Goal: Task Accomplishment & Management: Manage account settings

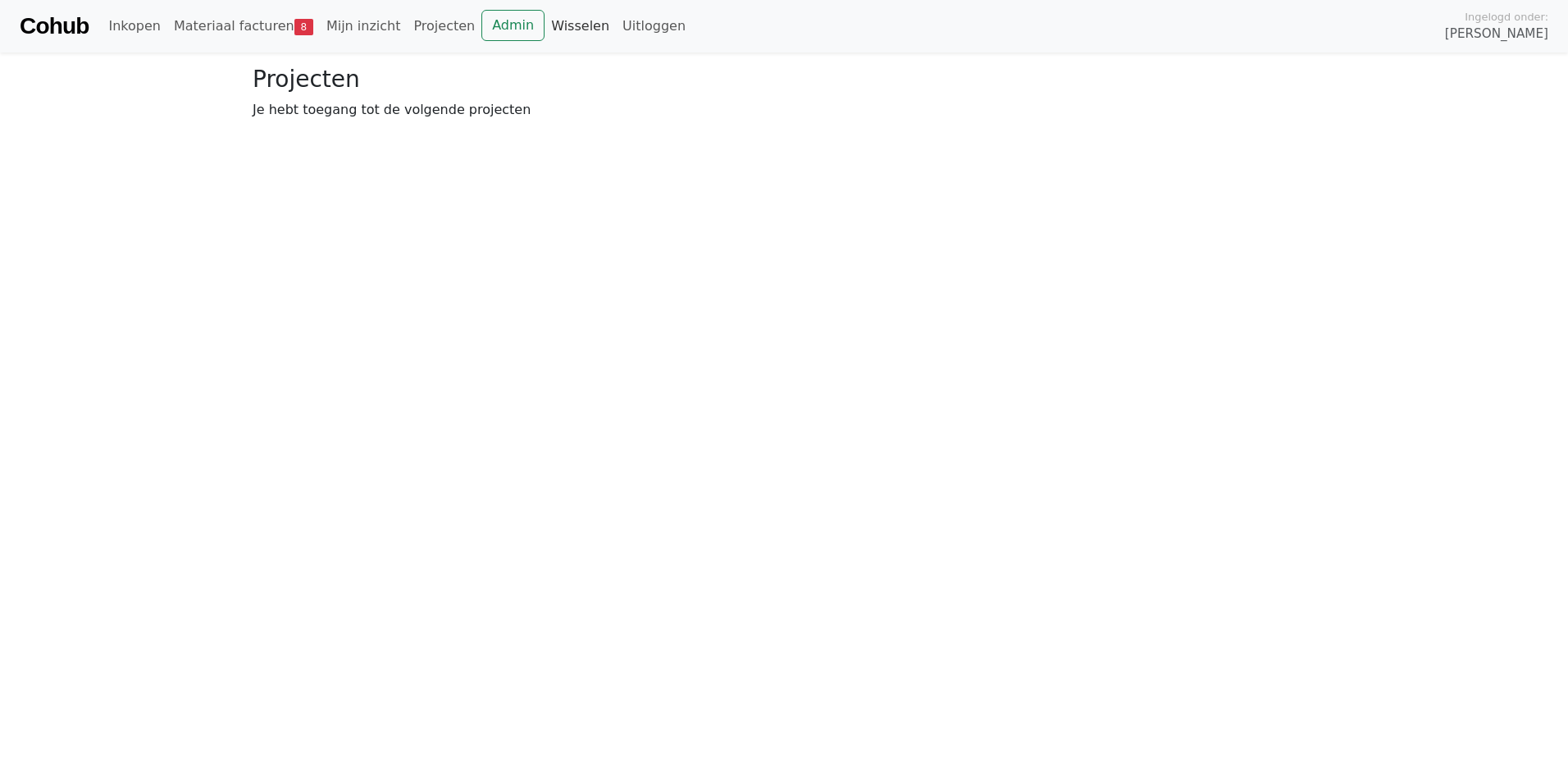
click at [544, 30] on link "Wisselen" at bounding box center [580, 26] width 72 height 33
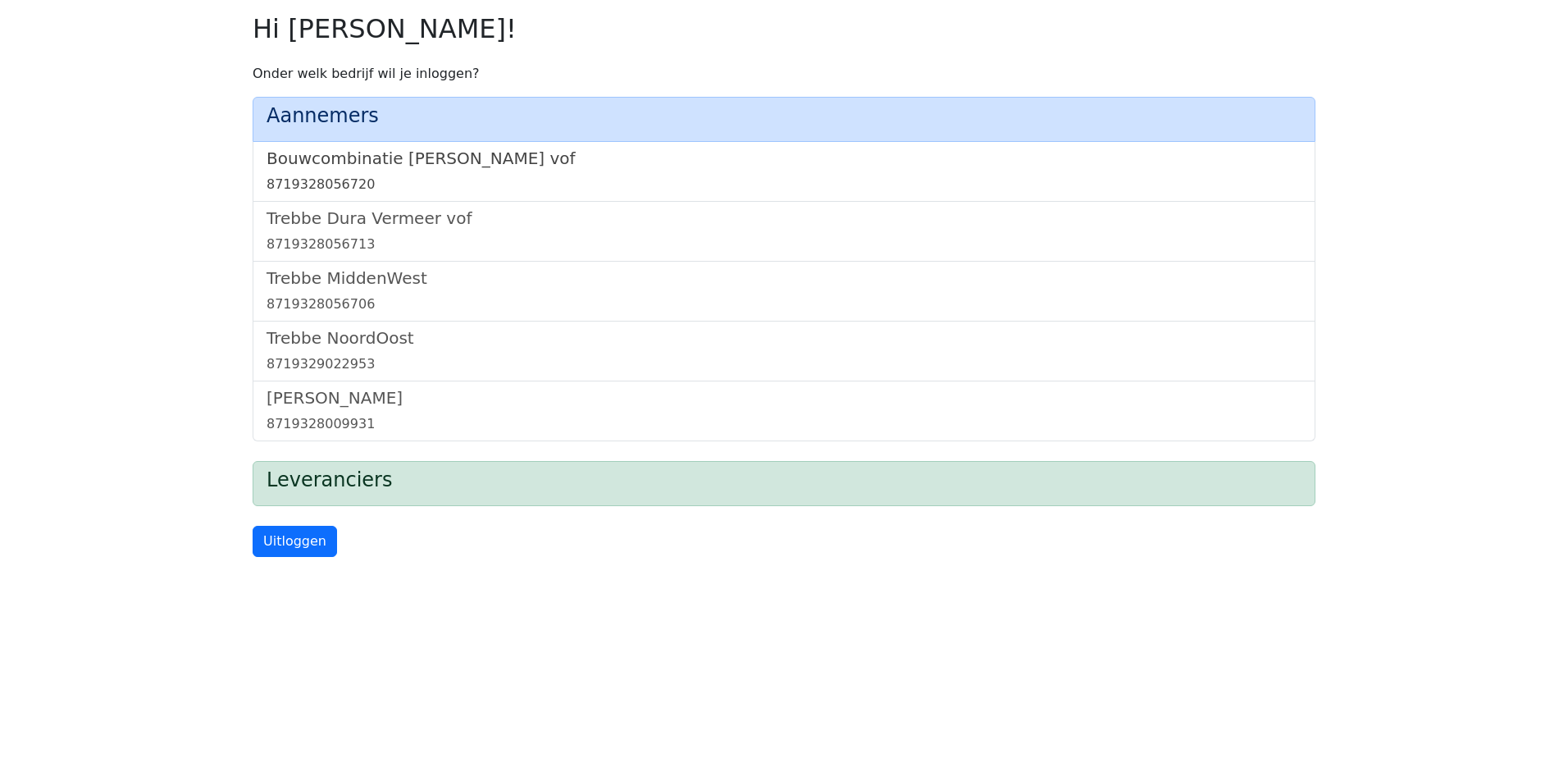
click at [389, 170] on link "Bouwcombinatie [PERSON_NAME] vof 8719328056720" at bounding box center [784, 171] width 1035 height 46
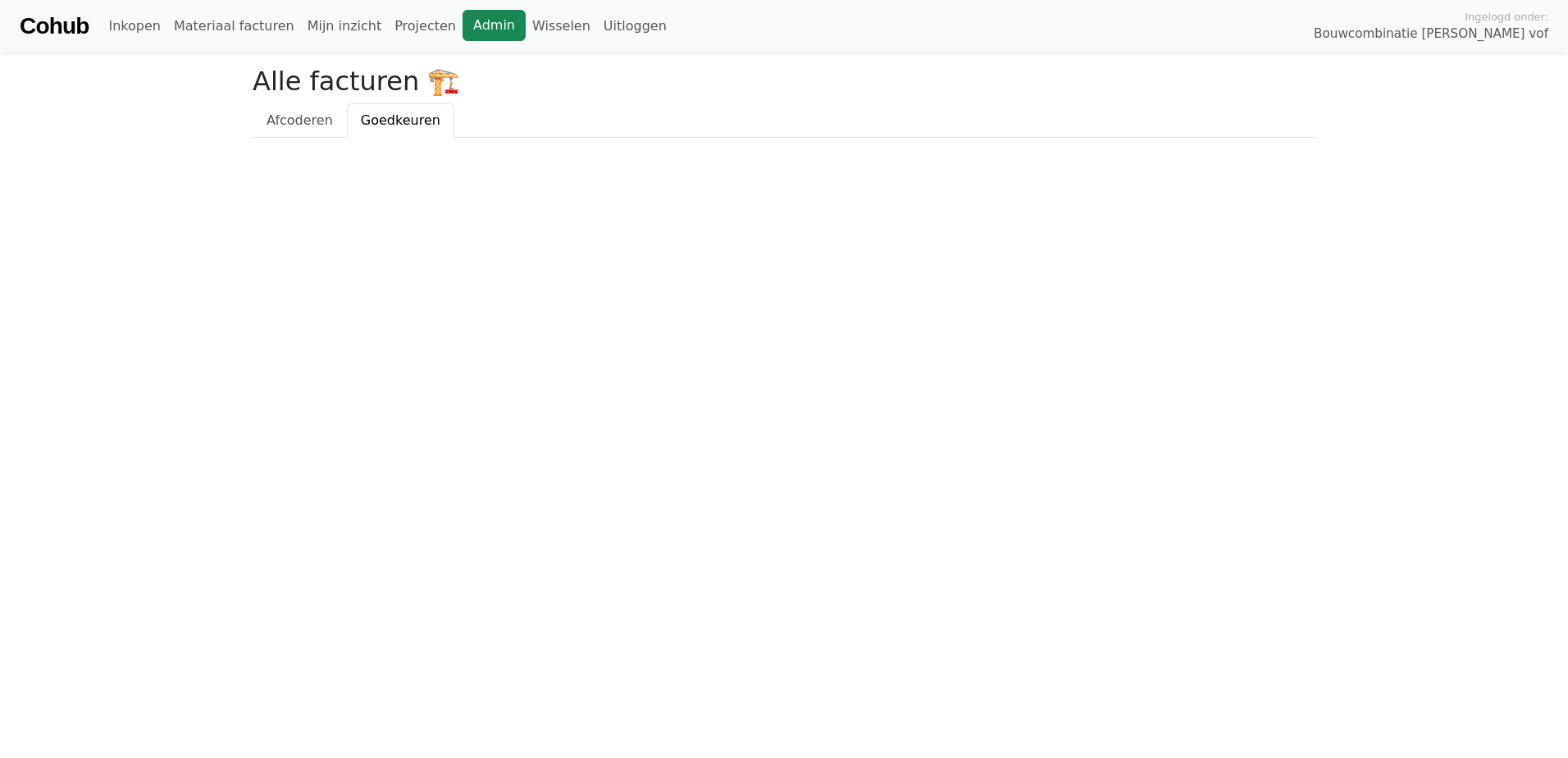
click at [463, 29] on link "Admin" at bounding box center [494, 25] width 63 height 31
click at [527, 25] on link "Wisselen" at bounding box center [561, 26] width 72 height 33
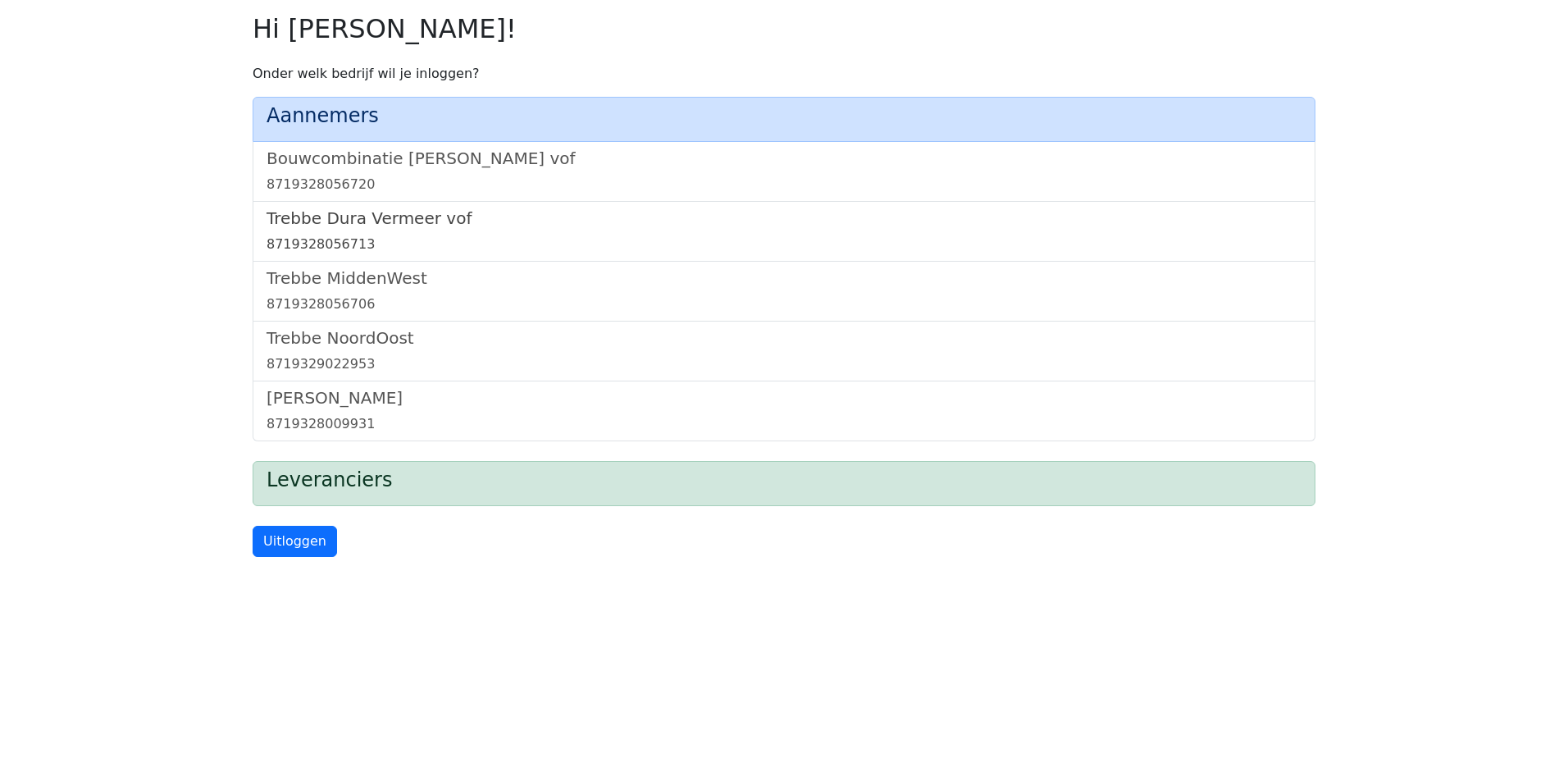
click at [413, 222] on h5 "Trebbe Dura Vermeer vof" at bounding box center [784, 218] width 1035 height 20
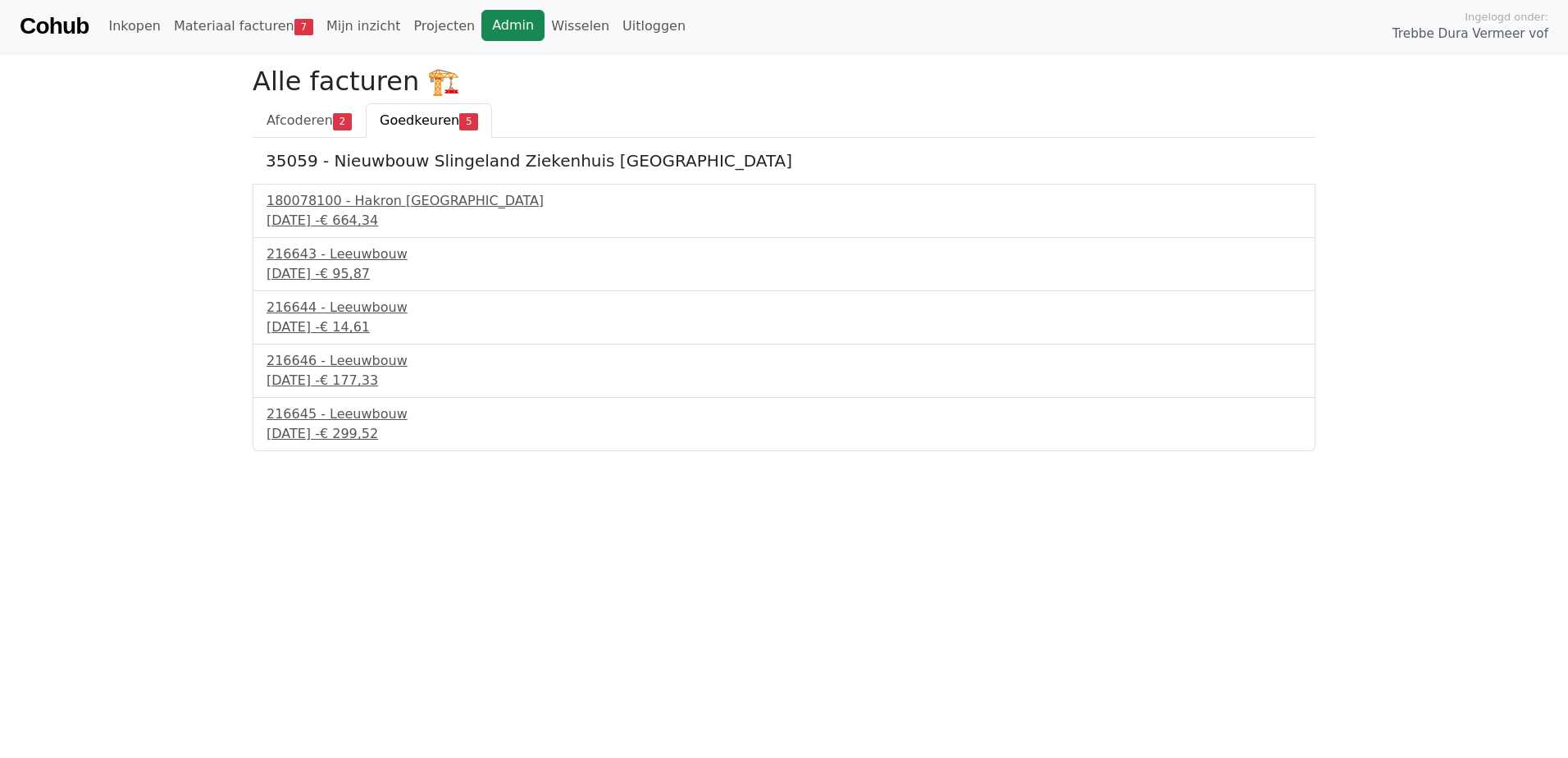
click at [481, 21] on link "Admin" at bounding box center [513, 25] width 63 height 31
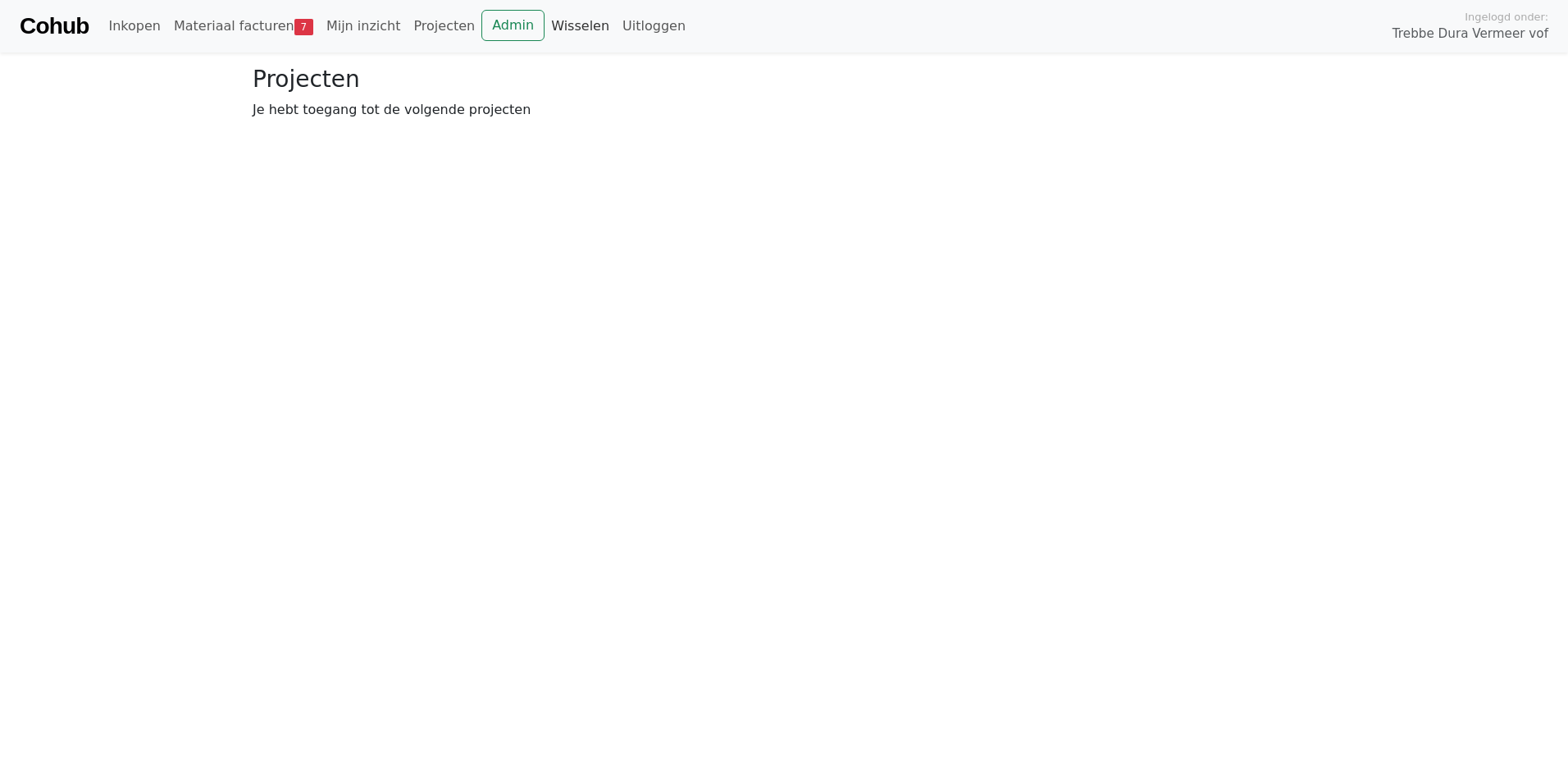
click at [544, 29] on link "Wisselen" at bounding box center [580, 26] width 72 height 33
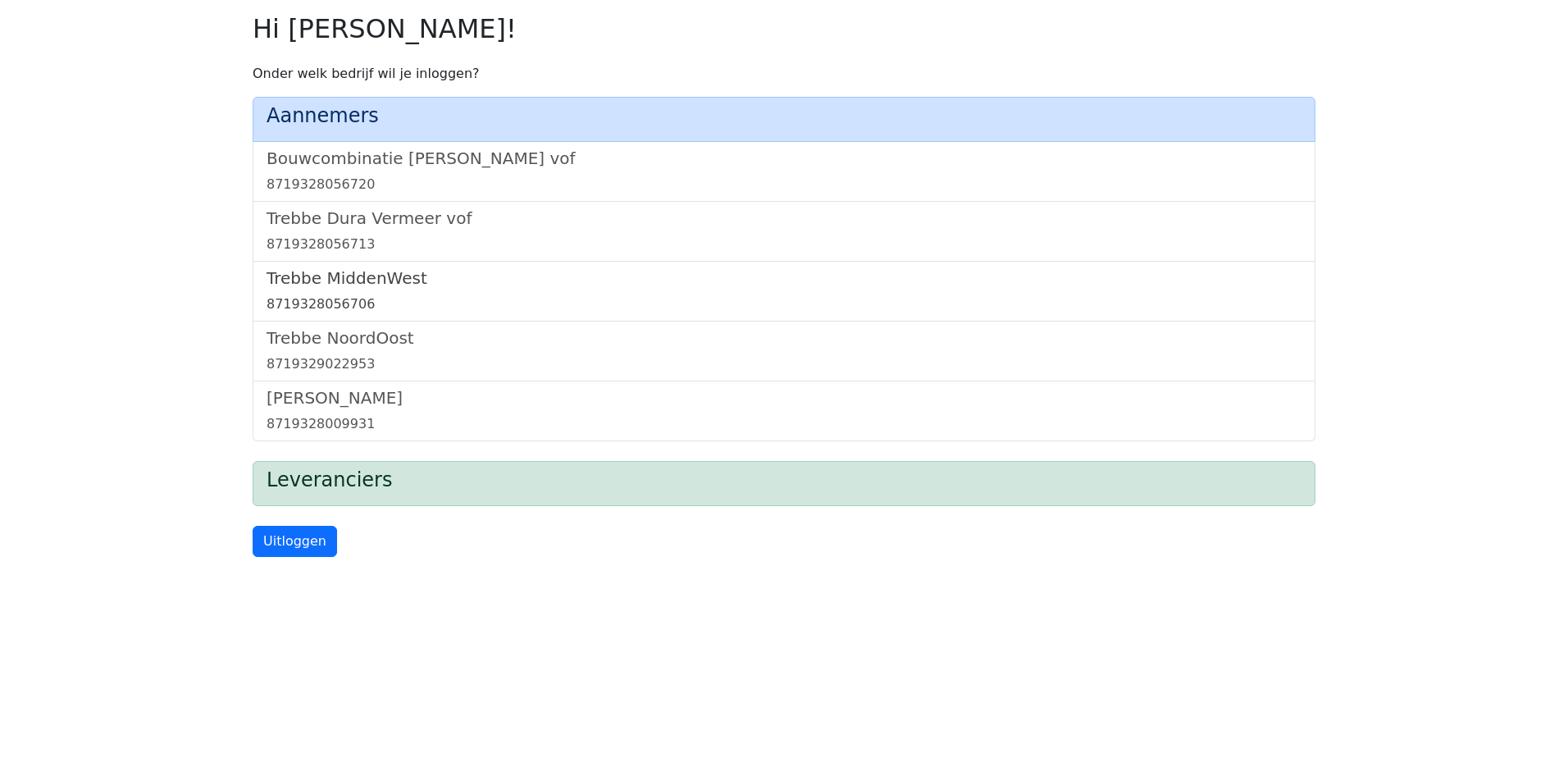
click at [370, 270] on h5 "Trebbe MiddenWest" at bounding box center [784, 278] width 1035 height 20
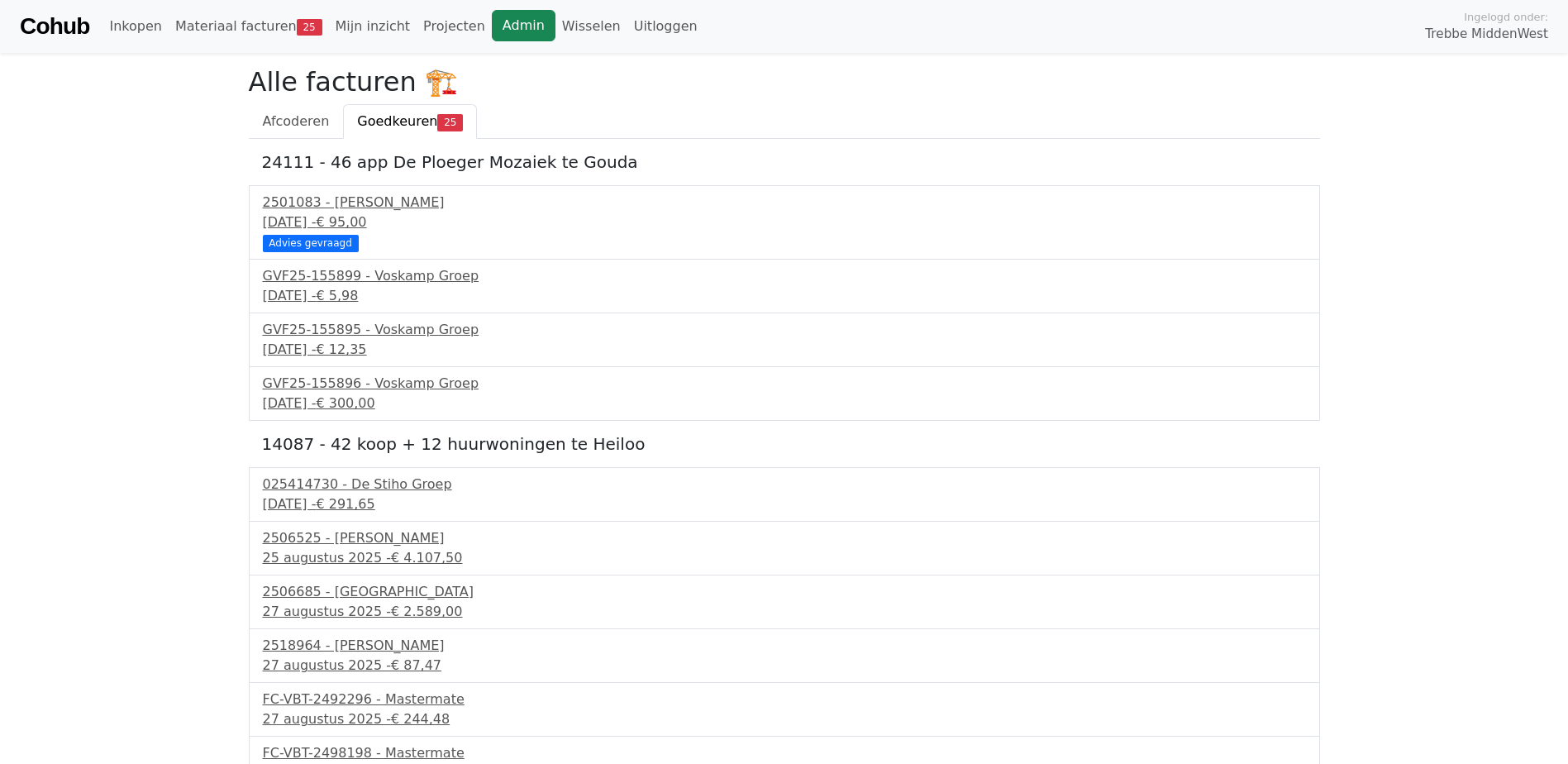
click at [492, 34] on link "Admin" at bounding box center [523, 25] width 63 height 32
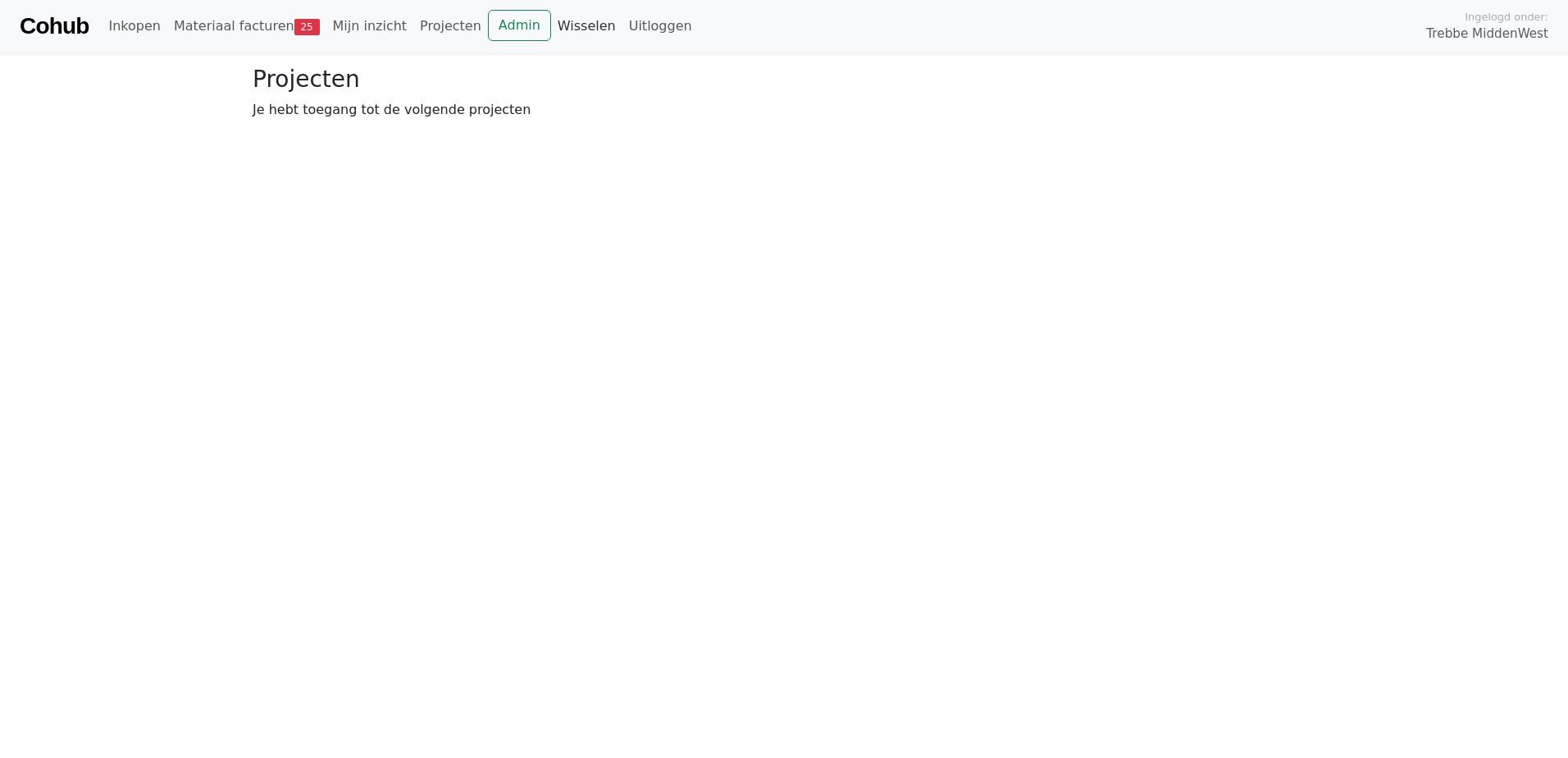
click at [552, 27] on link "Wisselen" at bounding box center [587, 26] width 72 height 33
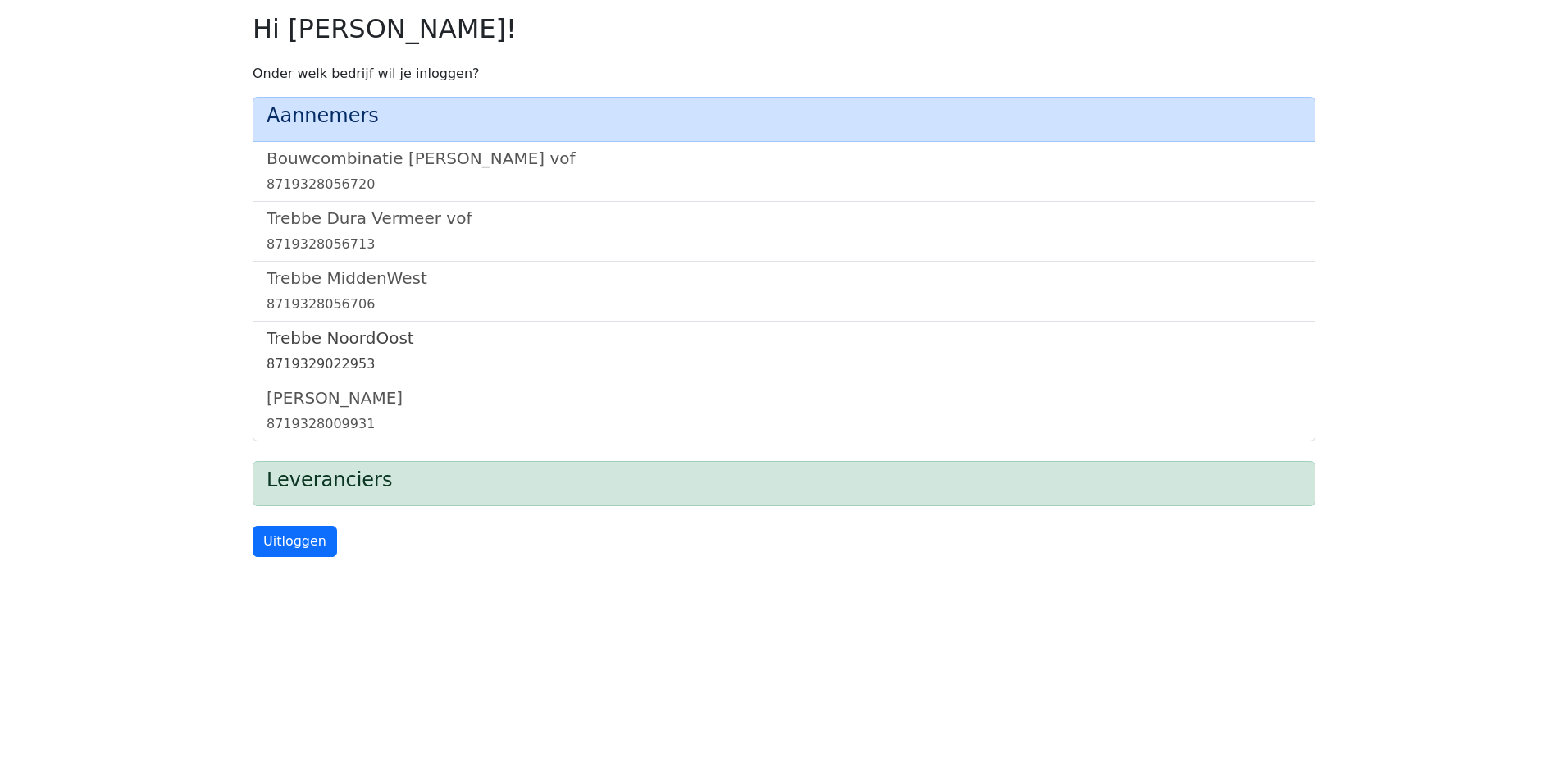
click at [363, 347] on h5 "Trebbe NoordOost" at bounding box center [784, 338] width 1035 height 20
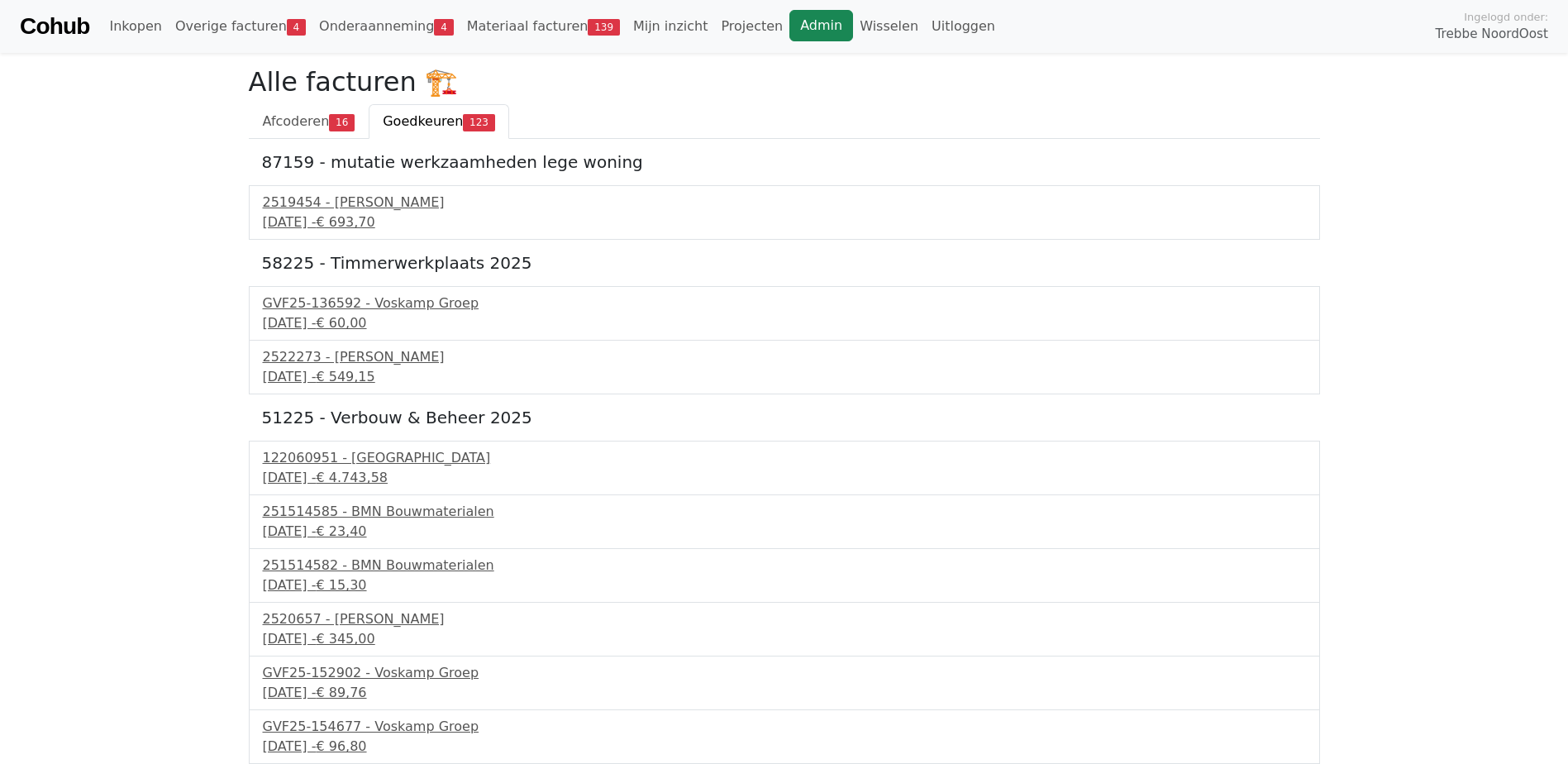
click at [790, 28] on link "Admin" at bounding box center [822, 25] width 63 height 32
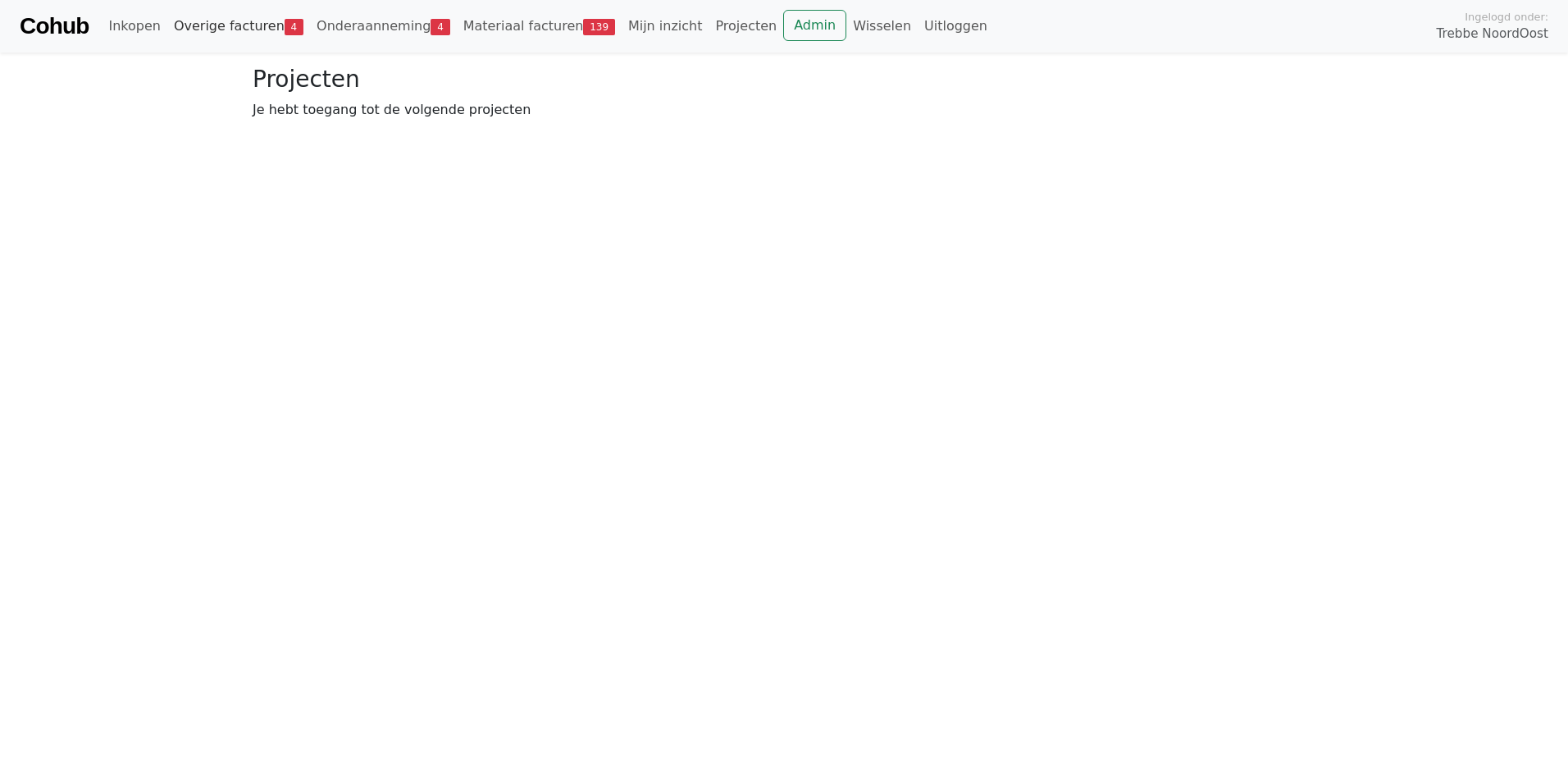
click at [240, 24] on link "Overige facturen 4" at bounding box center [238, 26] width 143 height 33
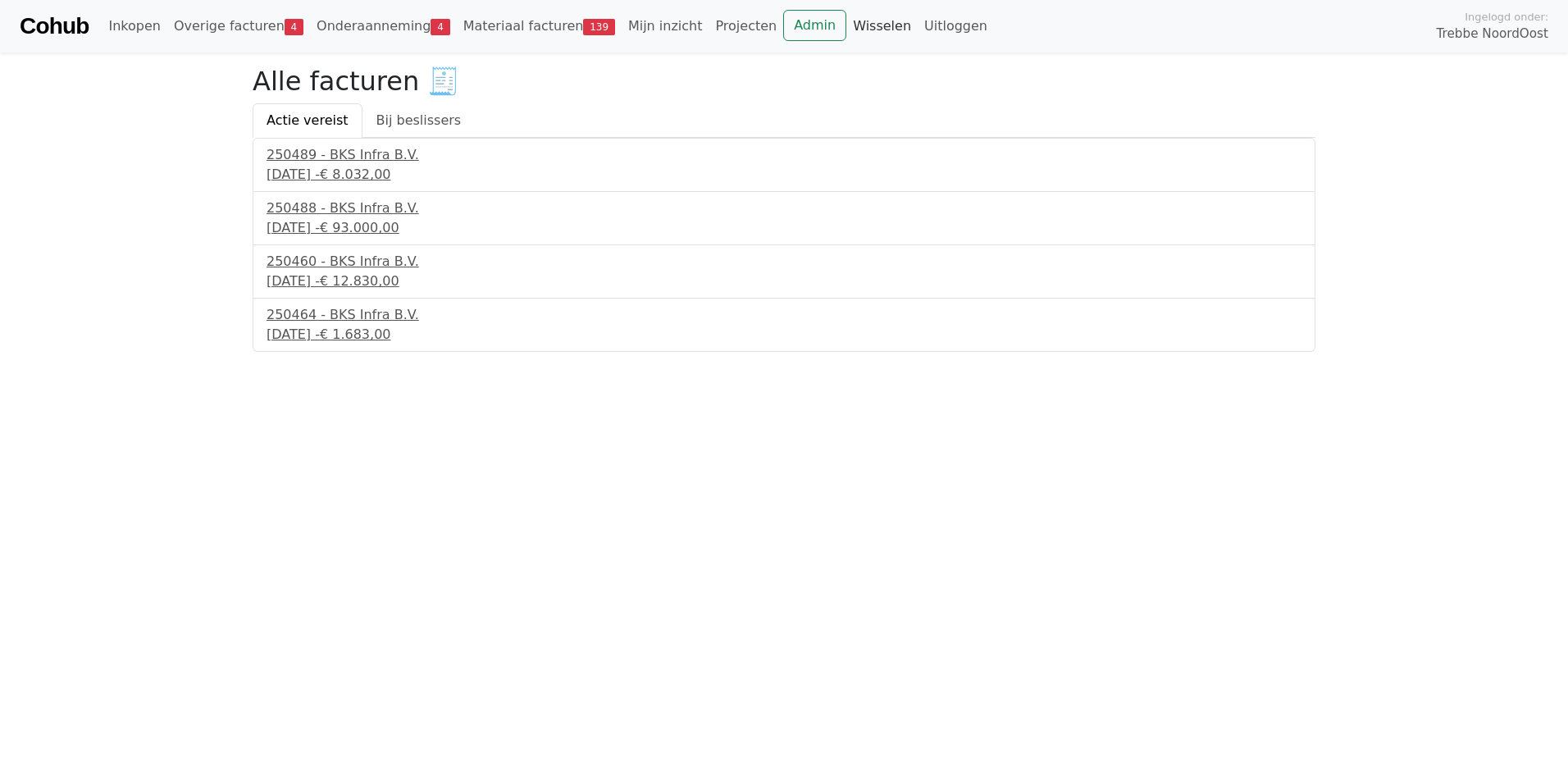
click at [846, 27] on link "Wisselen" at bounding box center [882, 26] width 72 height 33
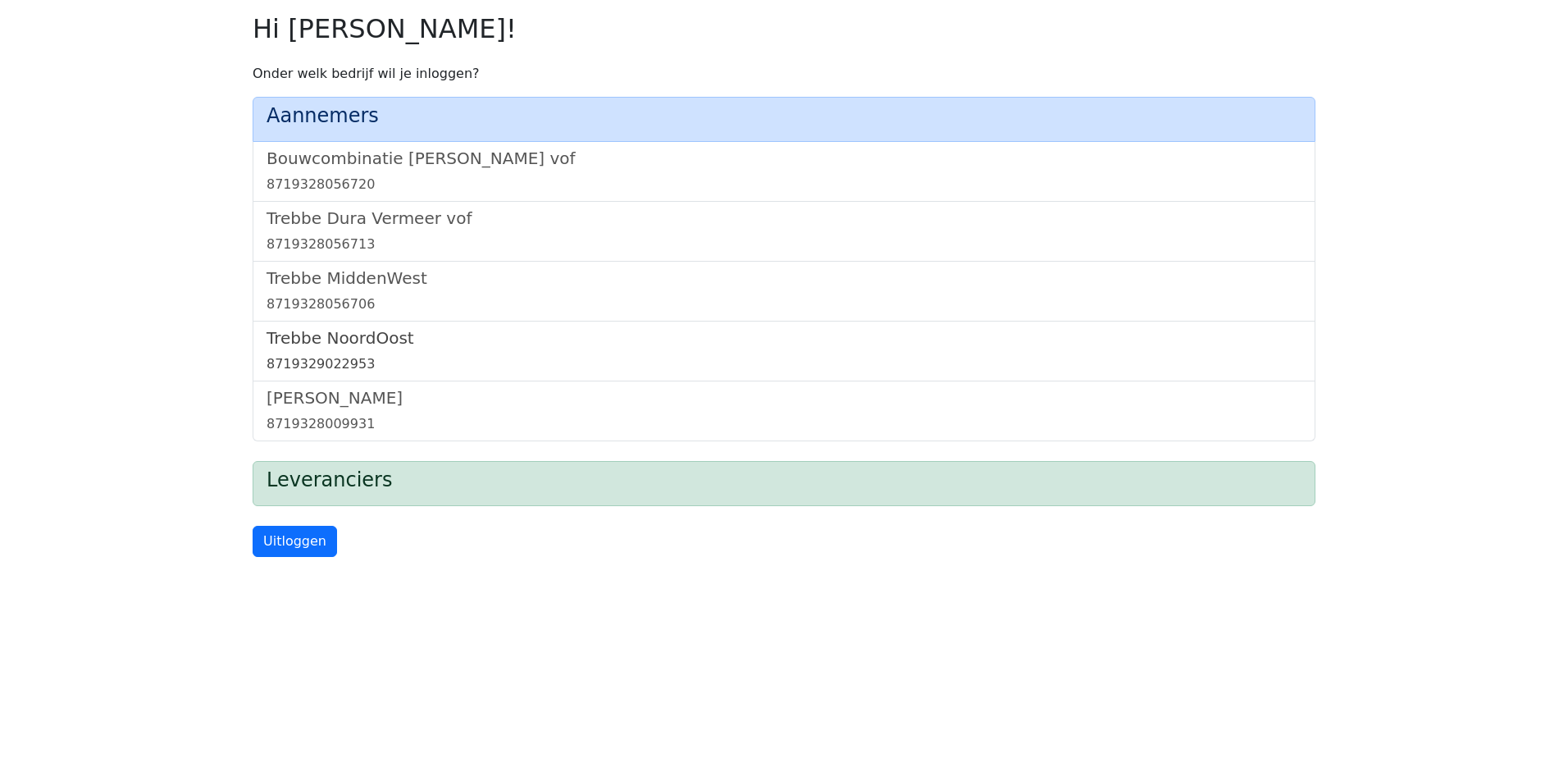
click at [352, 332] on h5 "Trebbe NoordOost" at bounding box center [784, 338] width 1035 height 20
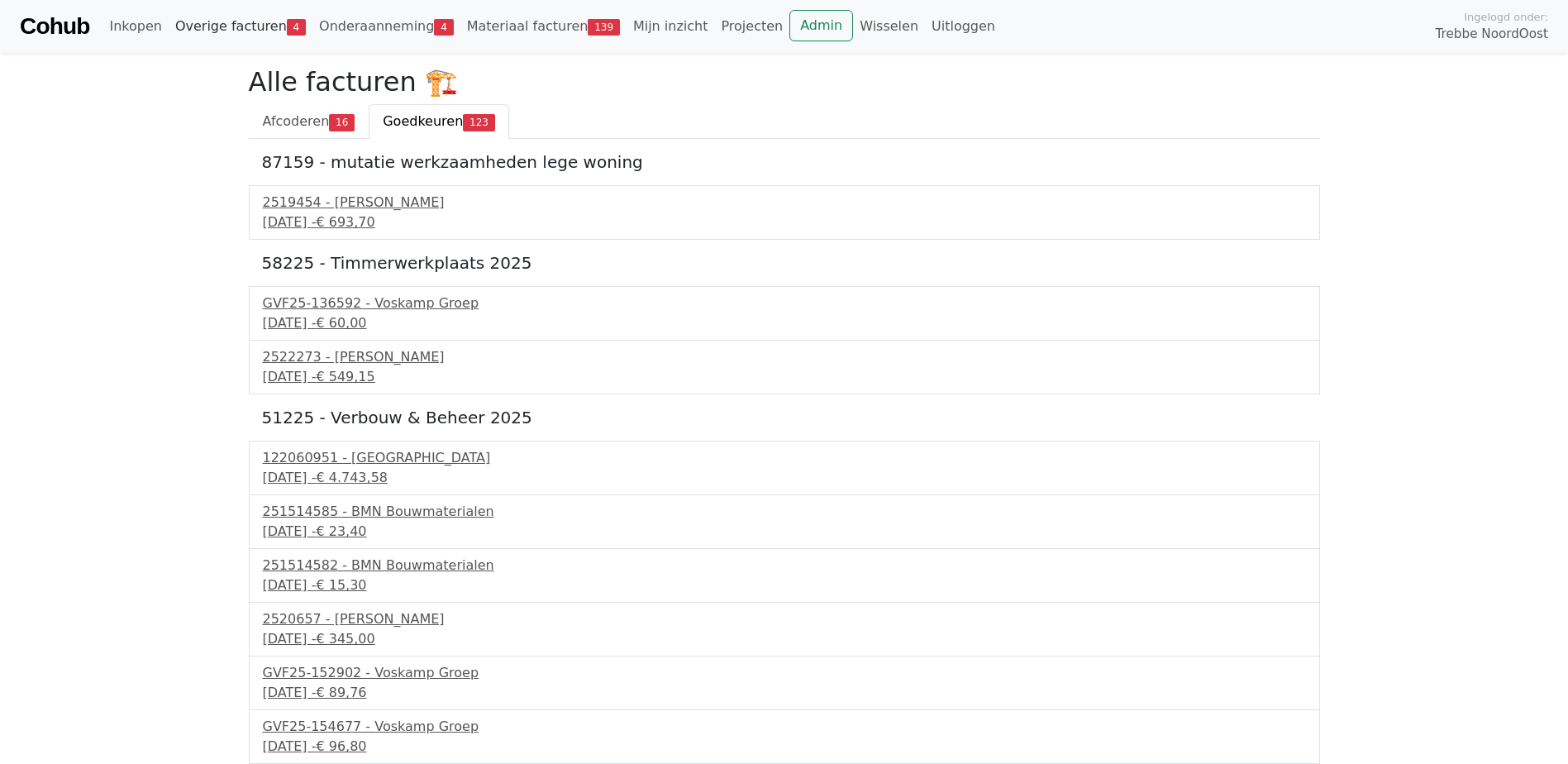
click at [220, 20] on link "Overige facturen 4" at bounding box center [240, 26] width 144 height 33
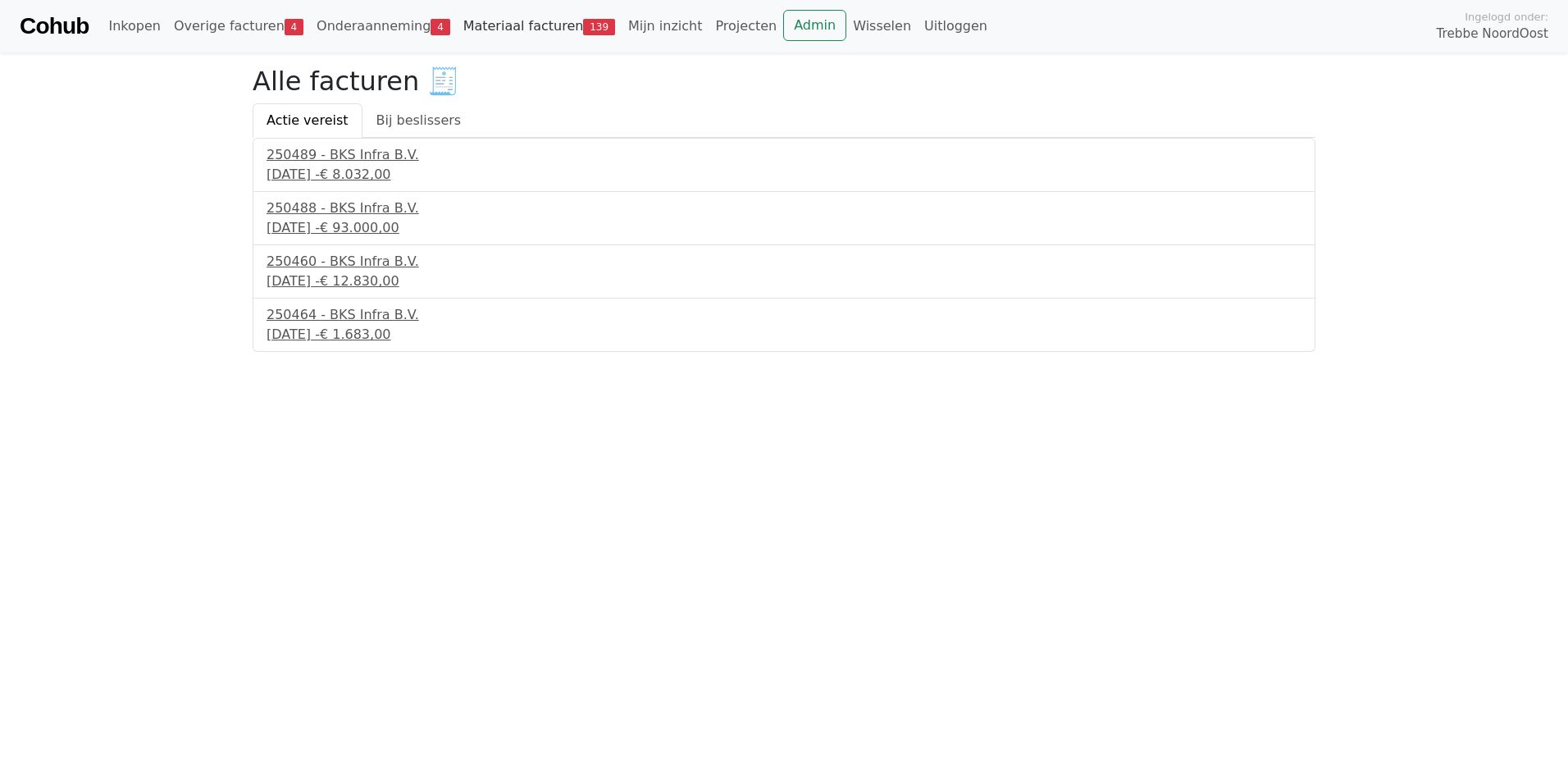
click at [463, 33] on link "Materiaal facturen 139" at bounding box center [539, 26] width 165 height 33
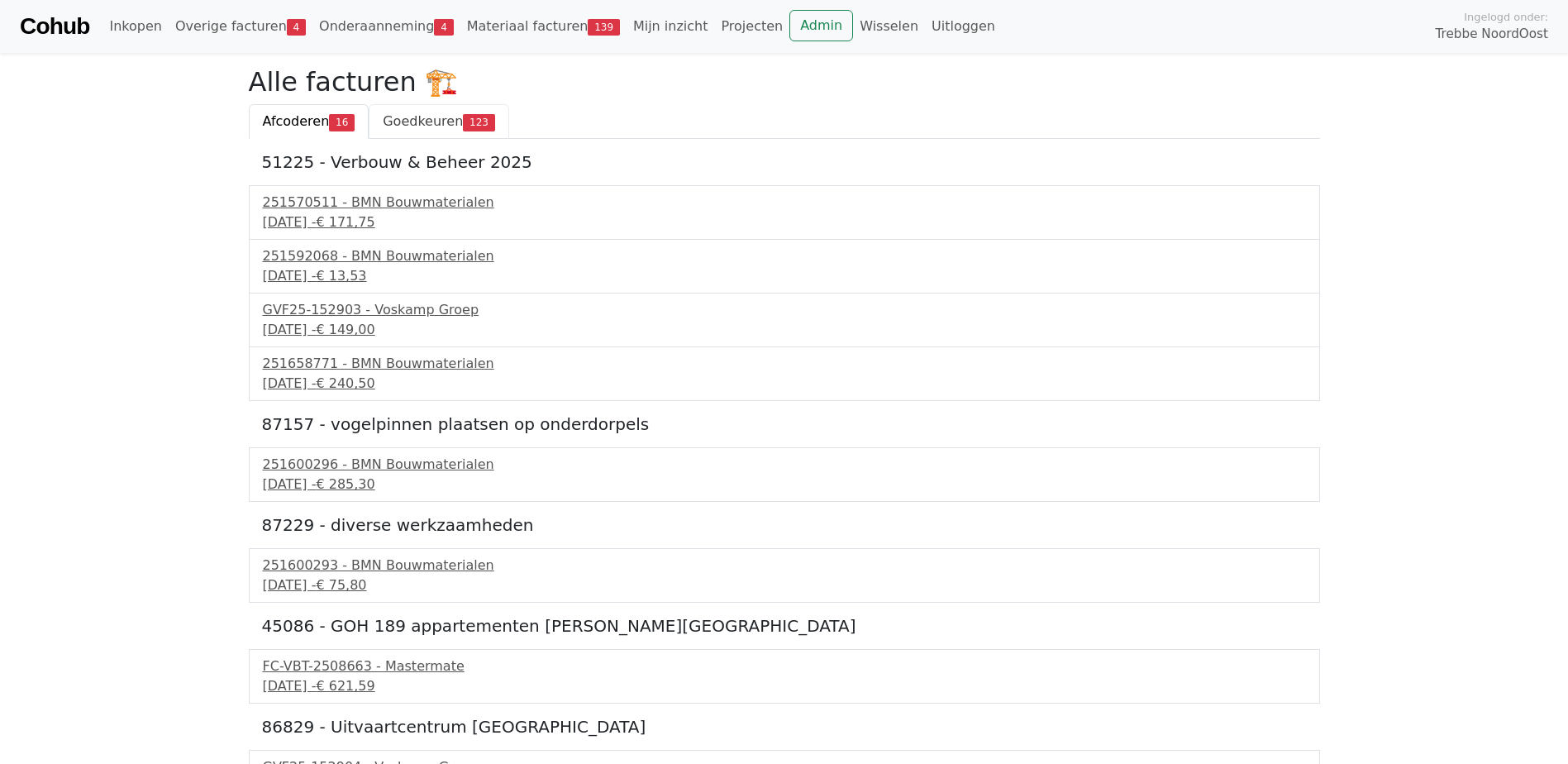
click at [410, 119] on span "Goedkeuren" at bounding box center [423, 120] width 80 height 15
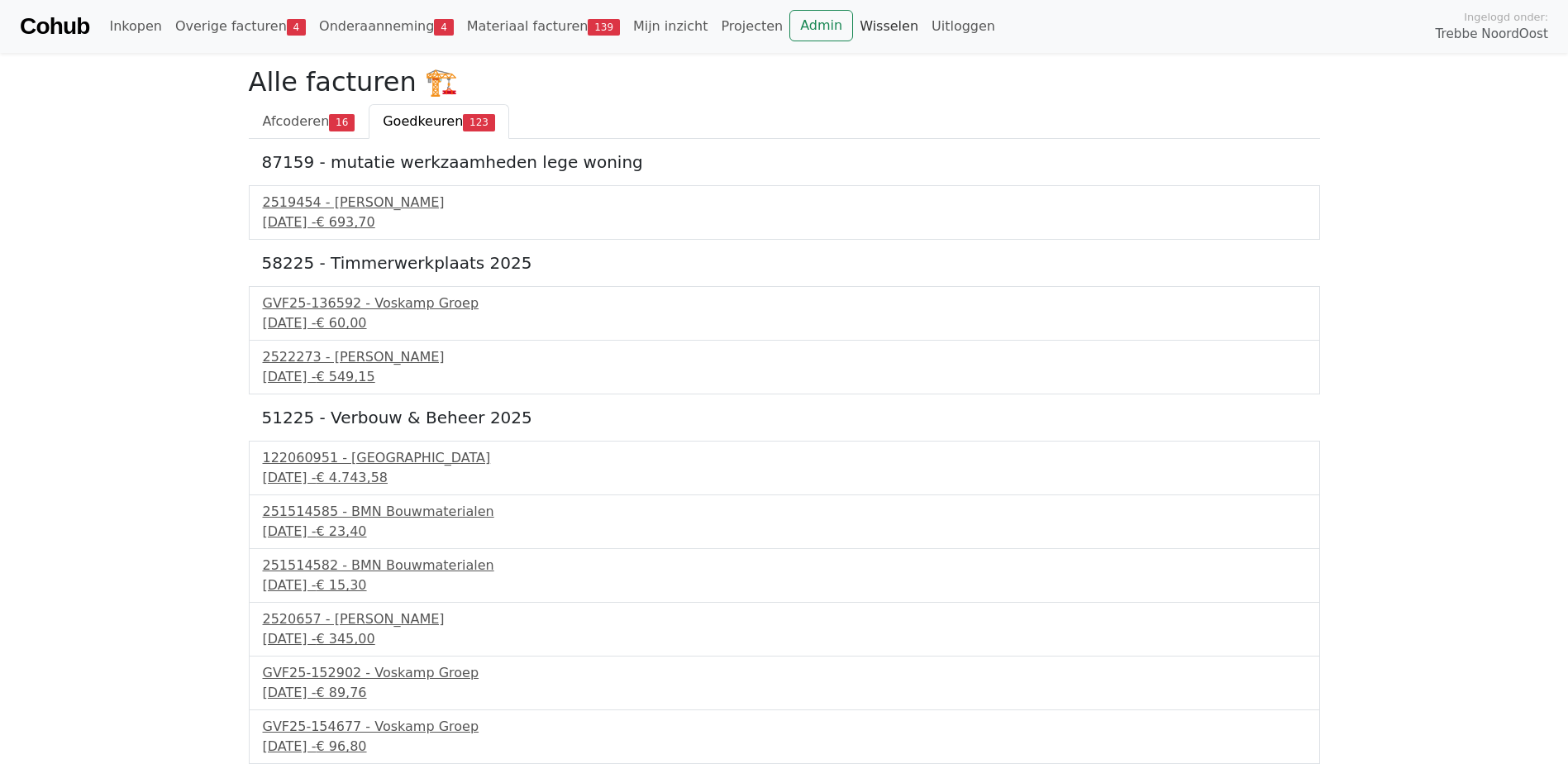
click at [853, 22] on link "Wisselen" at bounding box center [889, 26] width 72 height 33
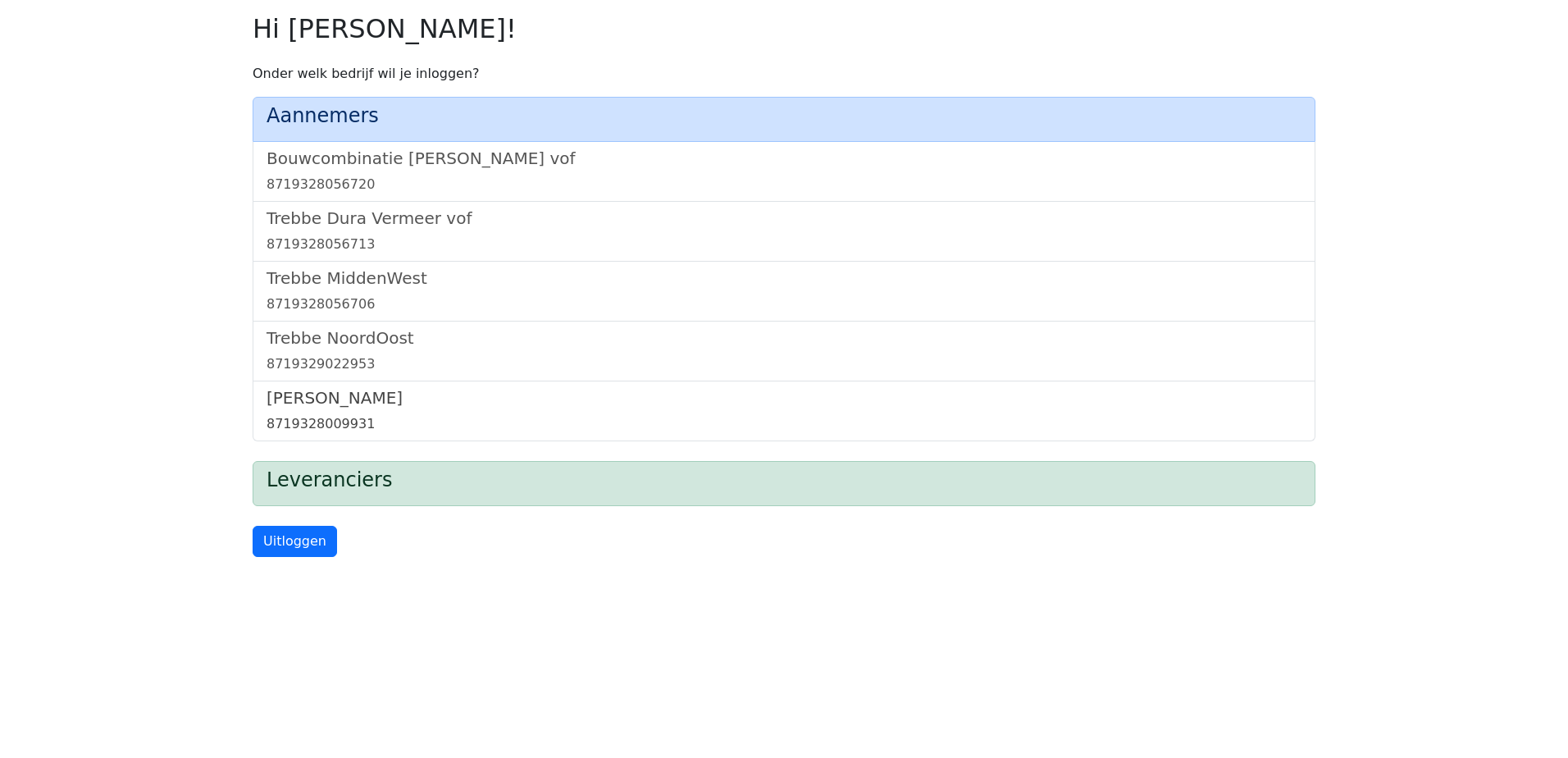
click at [311, 403] on h5 "[PERSON_NAME]" at bounding box center [784, 398] width 1035 height 20
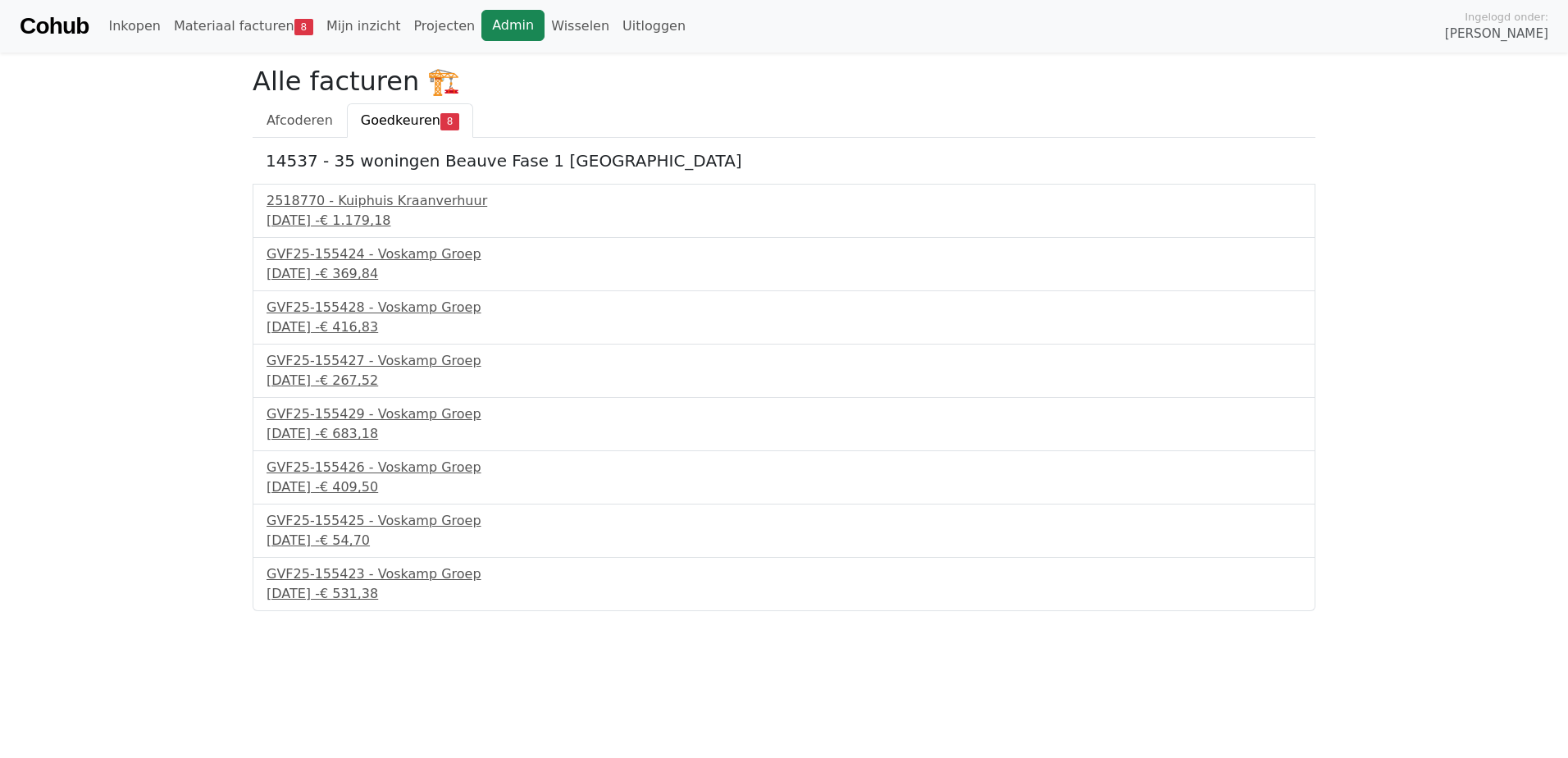
click at [490, 28] on link "Admin" at bounding box center [513, 25] width 63 height 31
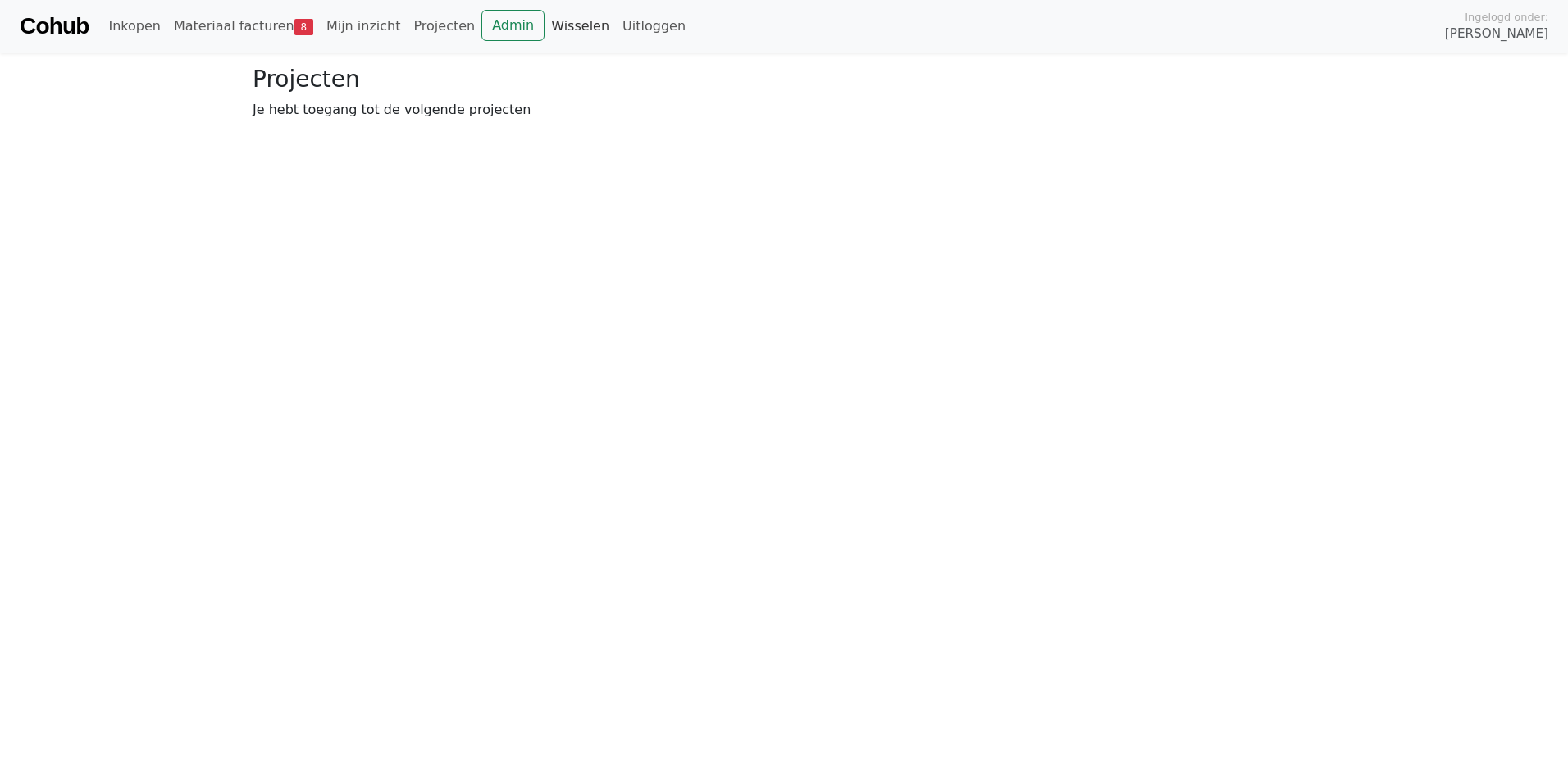
click at [561, 30] on link "Wisselen" at bounding box center [580, 26] width 72 height 33
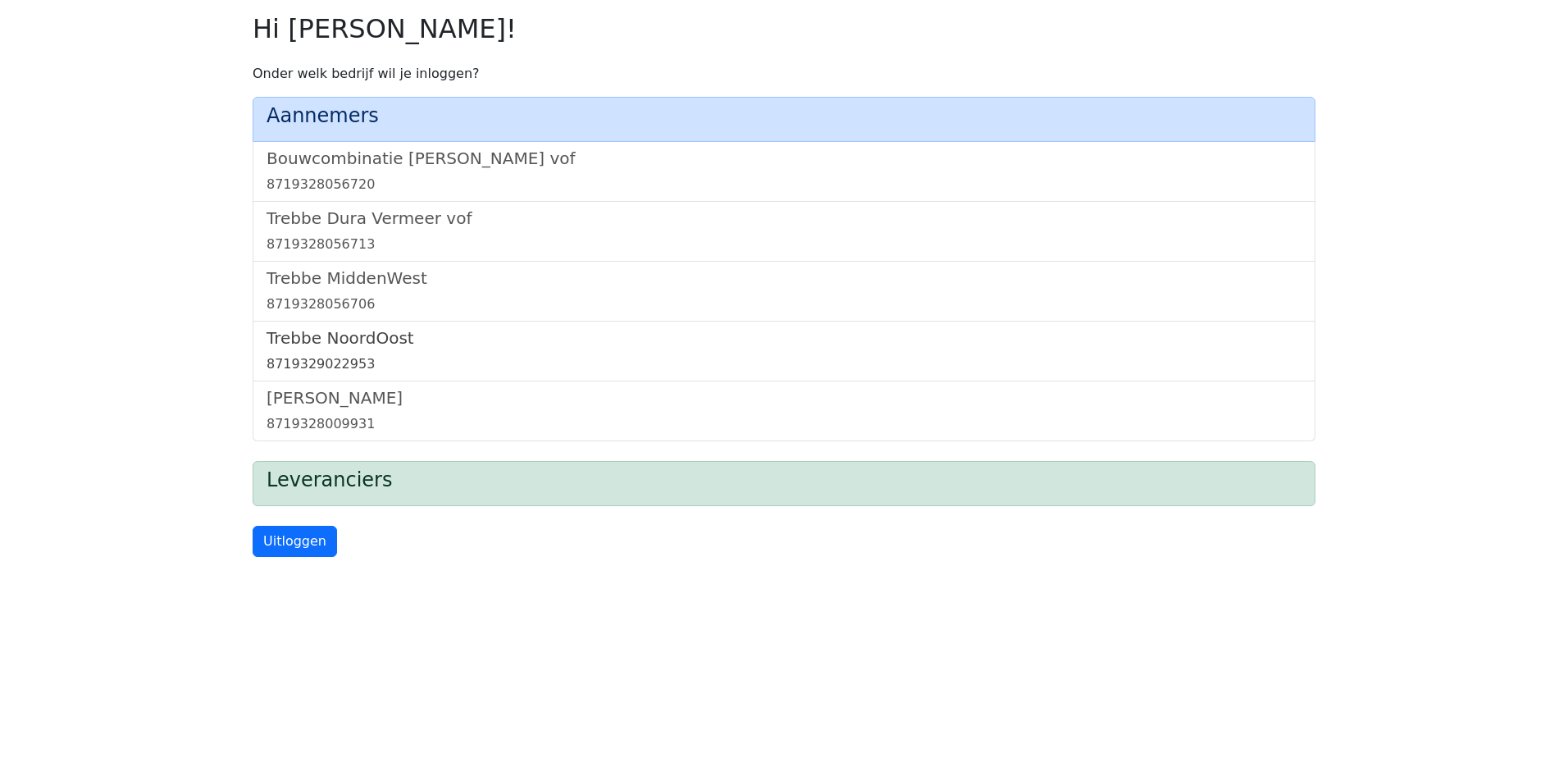
click at [350, 329] on h5 "Trebbe NoordOost" at bounding box center [784, 338] width 1035 height 20
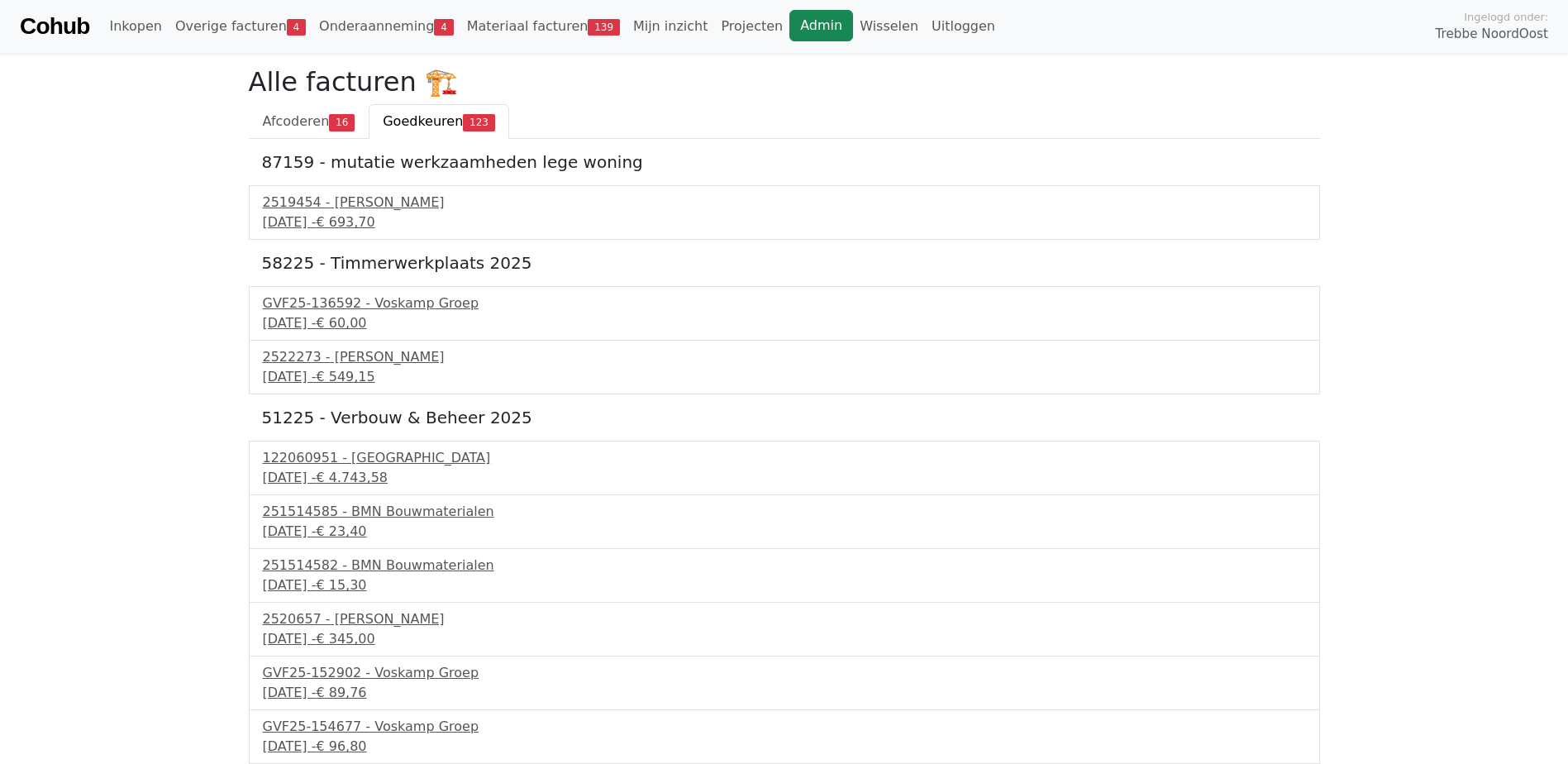
click at [790, 23] on link "Admin" at bounding box center [822, 25] width 63 height 32
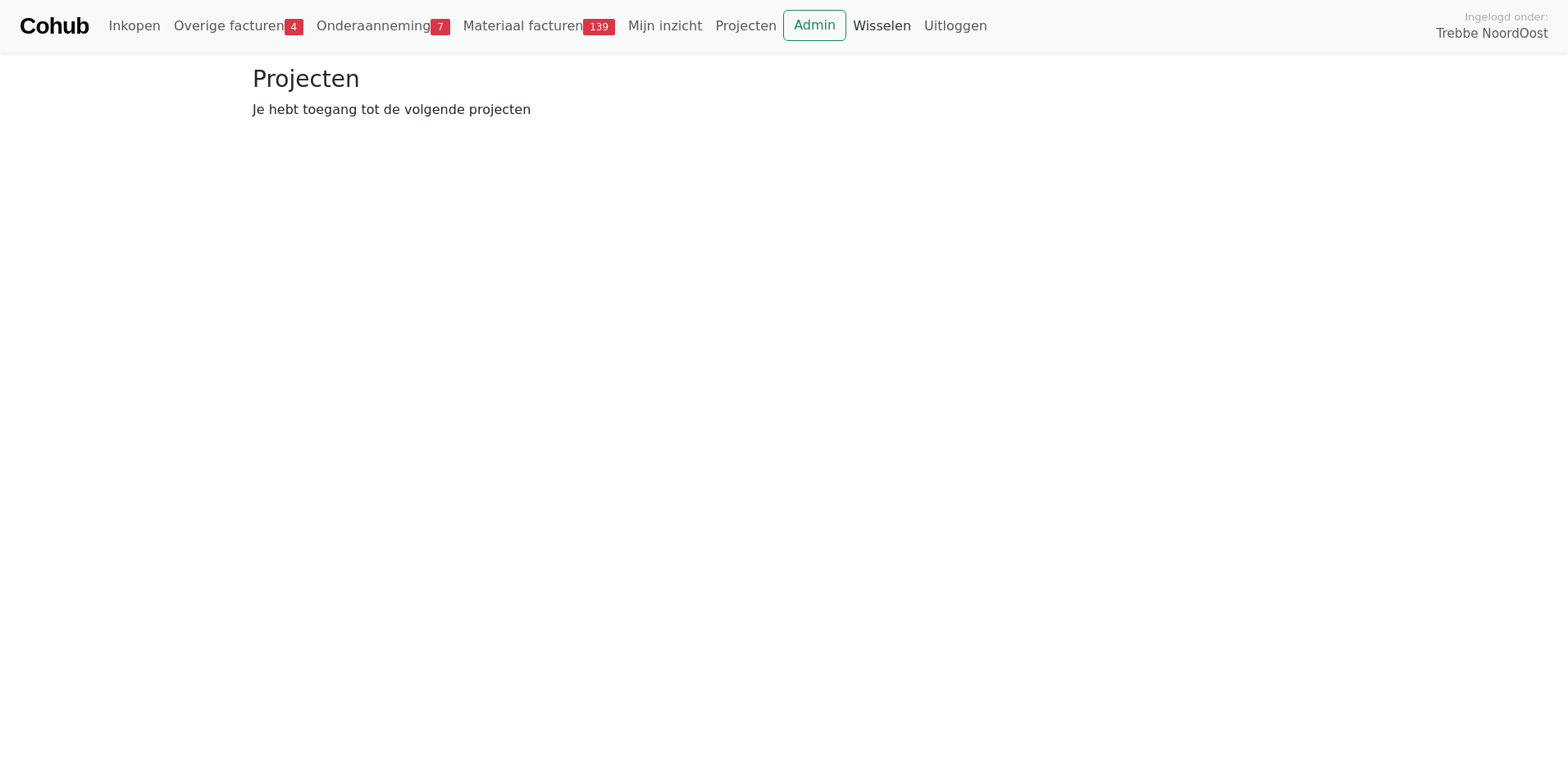
click at [846, 24] on link "Wisselen" at bounding box center [882, 26] width 72 height 33
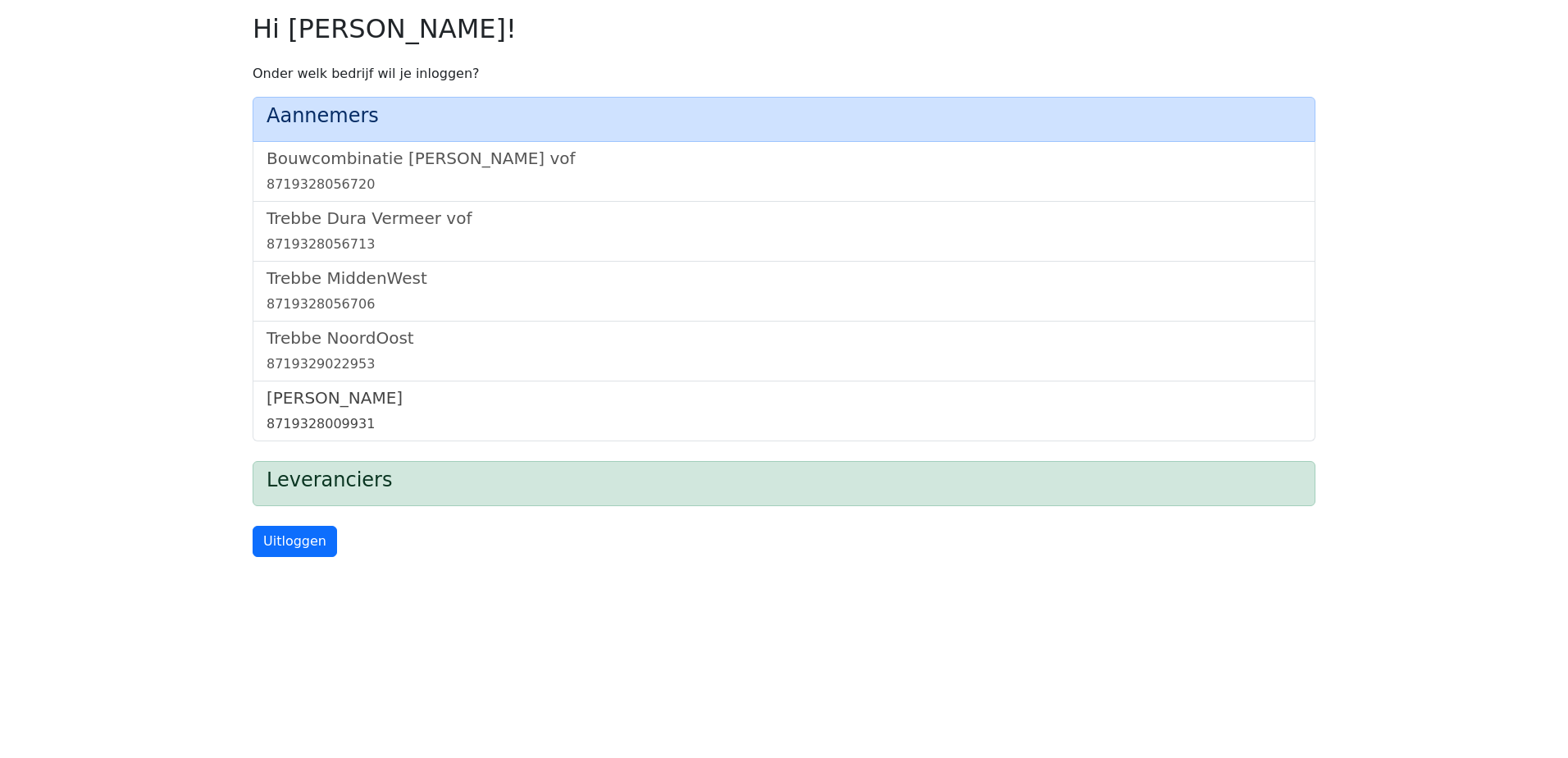
click at [323, 402] on h5 "[PERSON_NAME]" at bounding box center [784, 398] width 1035 height 20
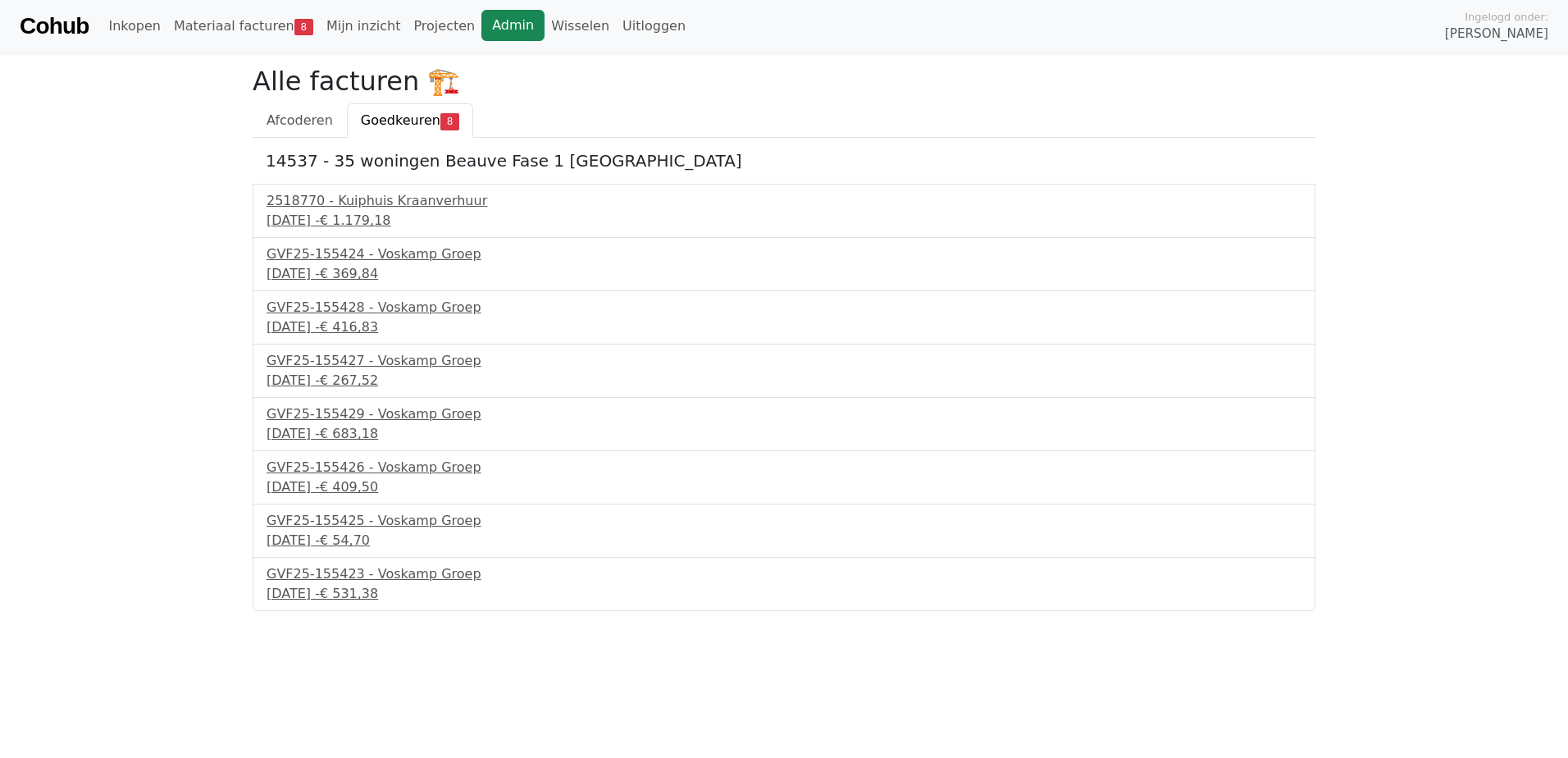
click at [498, 26] on link "Admin" at bounding box center [513, 25] width 63 height 31
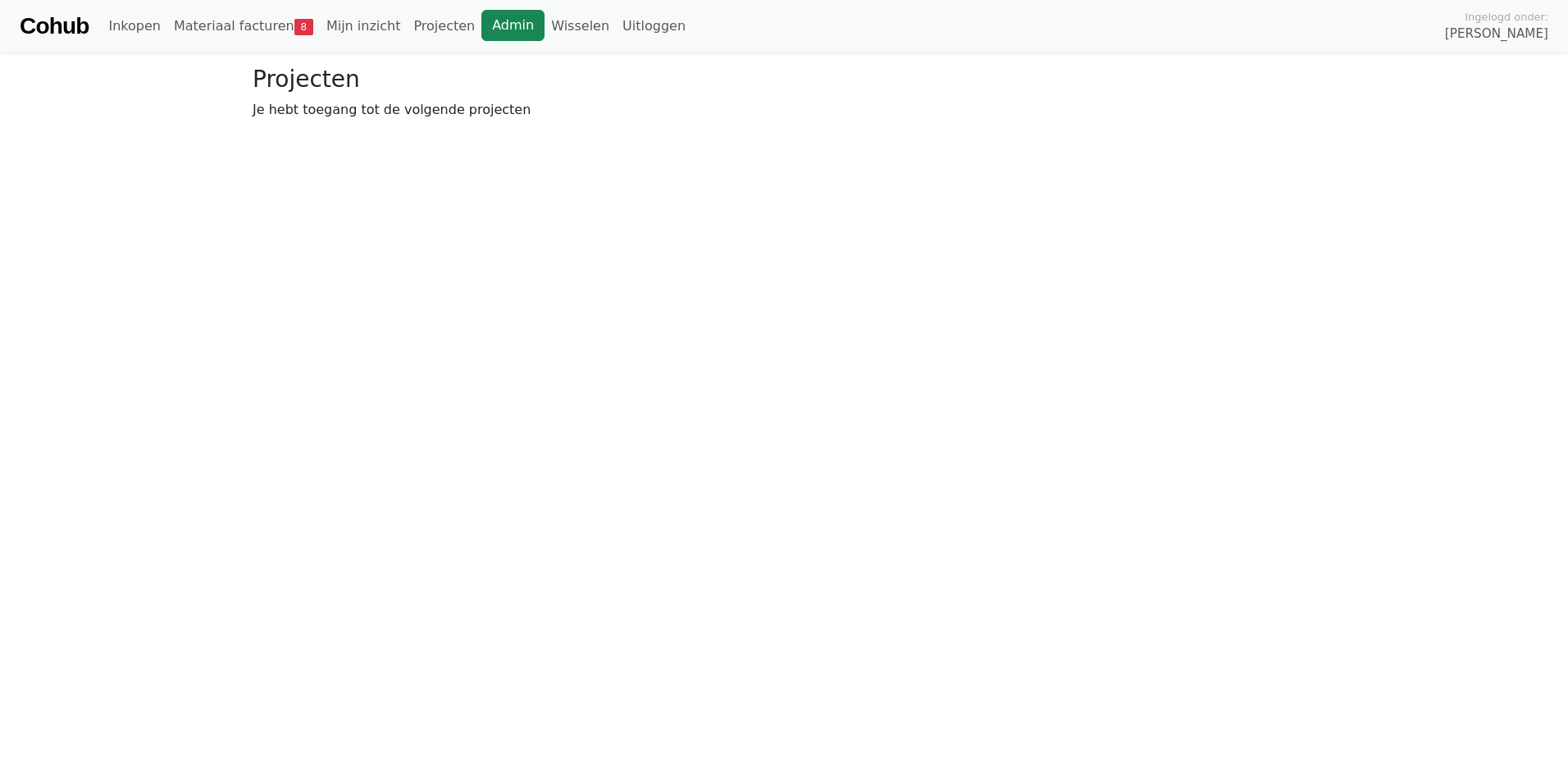
click at [481, 30] on link "Admin" at bounding box center [513, 25] width 63 height 31
click at [544, 29] on link "Wisselen" at bounding box center [580, 26] width 72 height 33
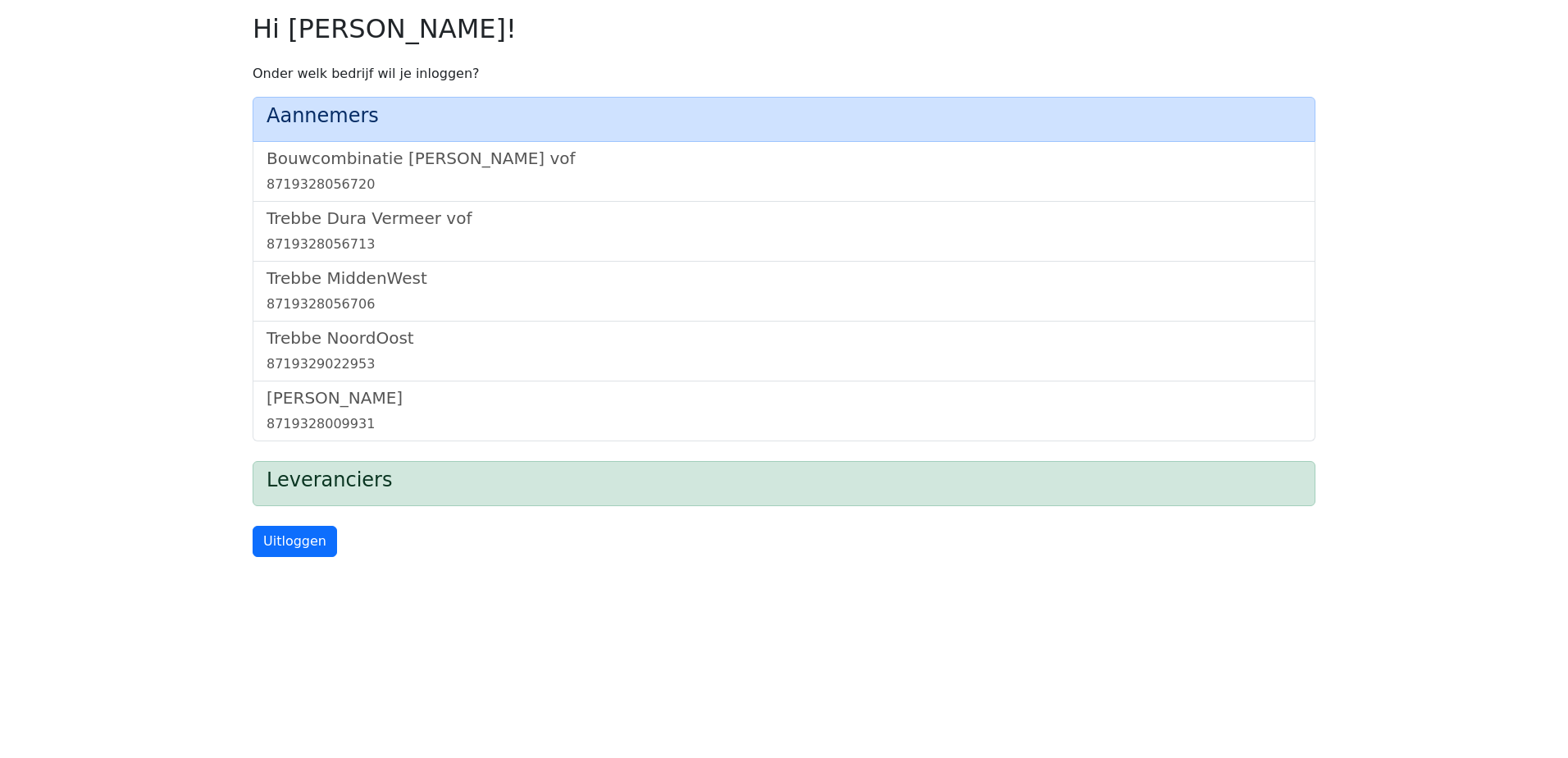
click at [371, 257] on div "Trebbe Dura Vermeer vof 8719328056713" at bounding box center [784, 231] width 1062 height 60
click at [364, 274] on h5 "Trebbe MiddenWest" at bounding box center [784, 278] width 1035 height 20
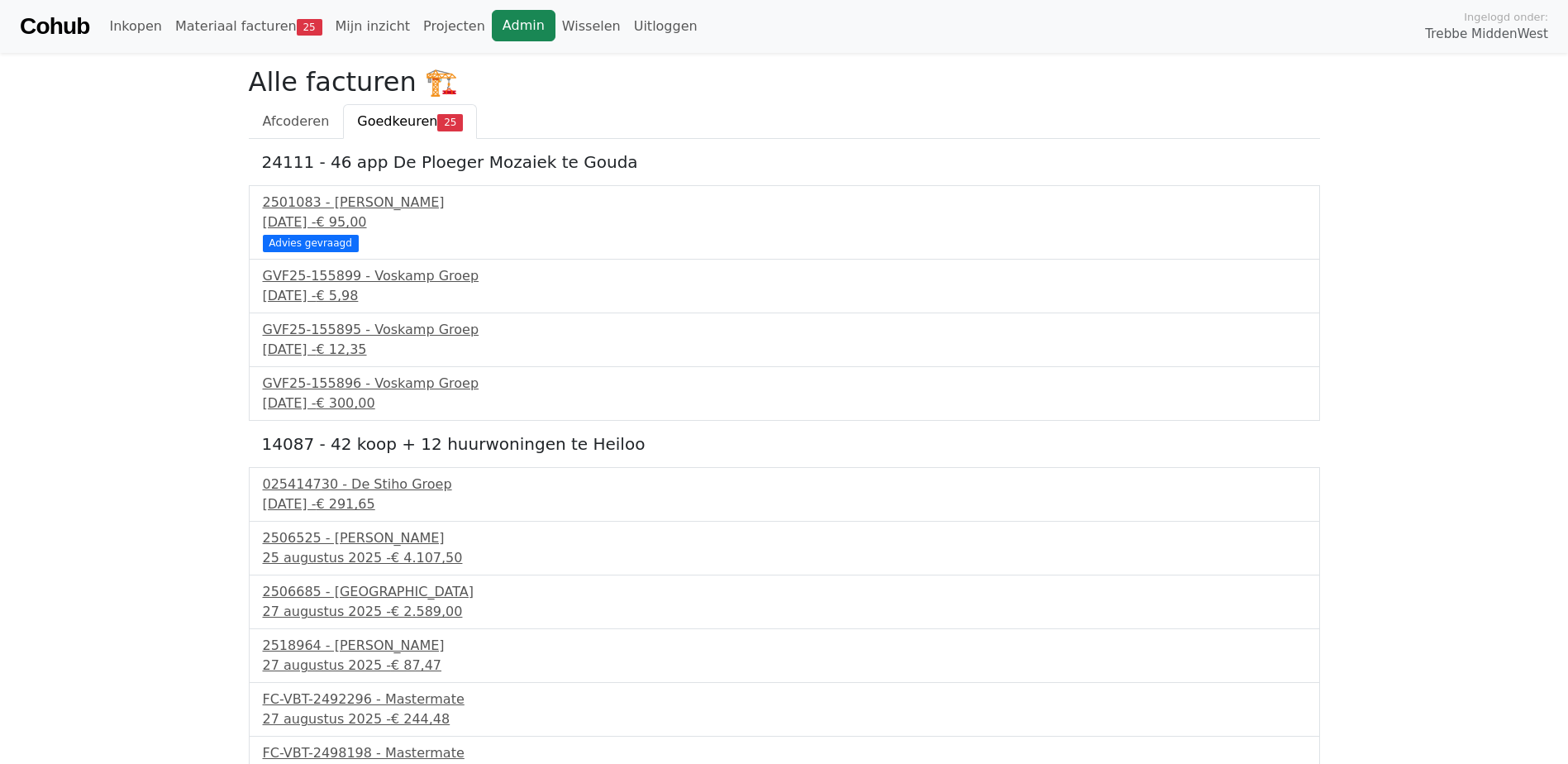
click at [492, 12] on link "Admin" at bounding box center [523, 25] width 63 height 32
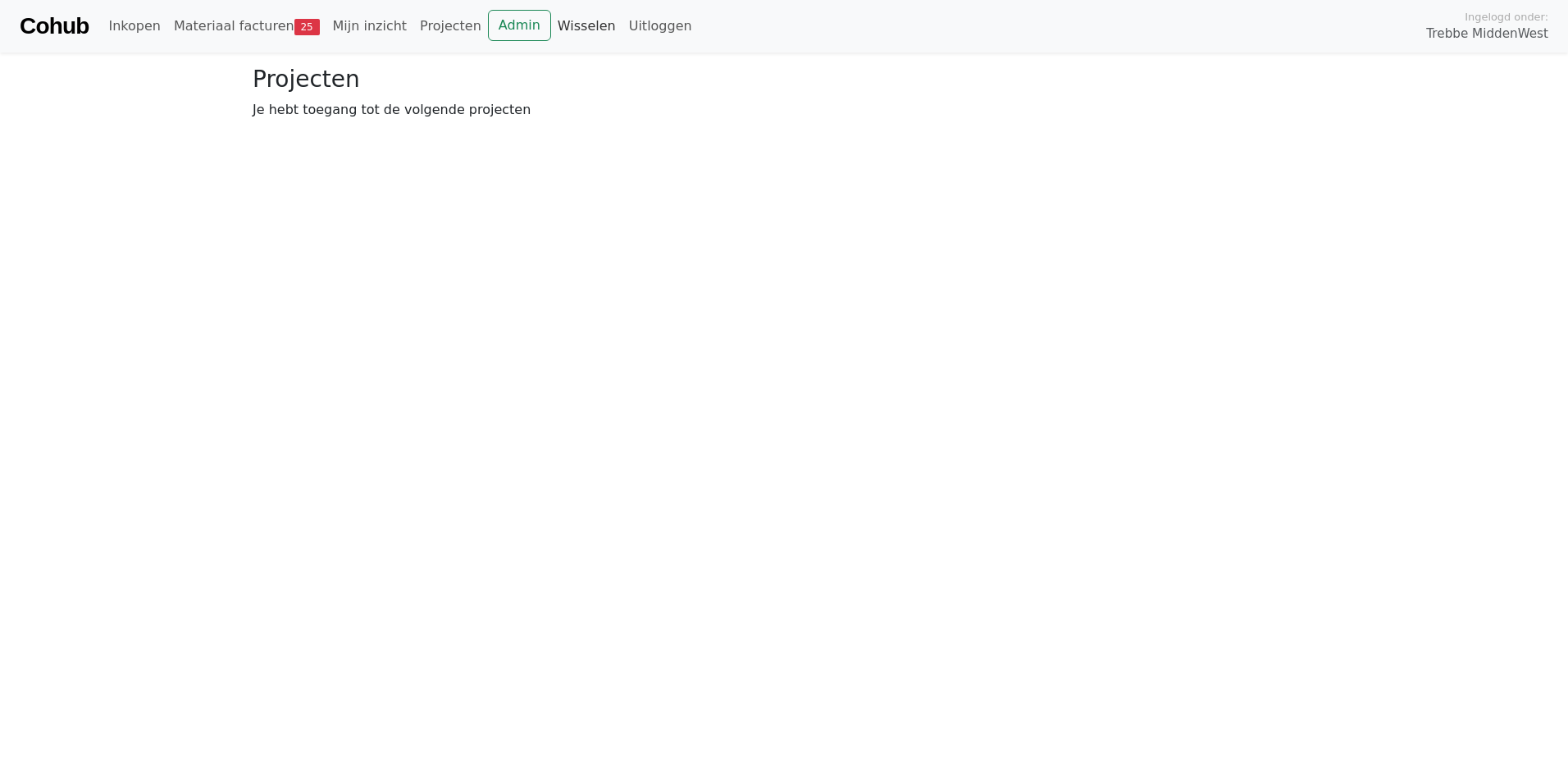
click at [552, 23] on link "Wisselen" at bounding box center [587, 26] width 72 height 33
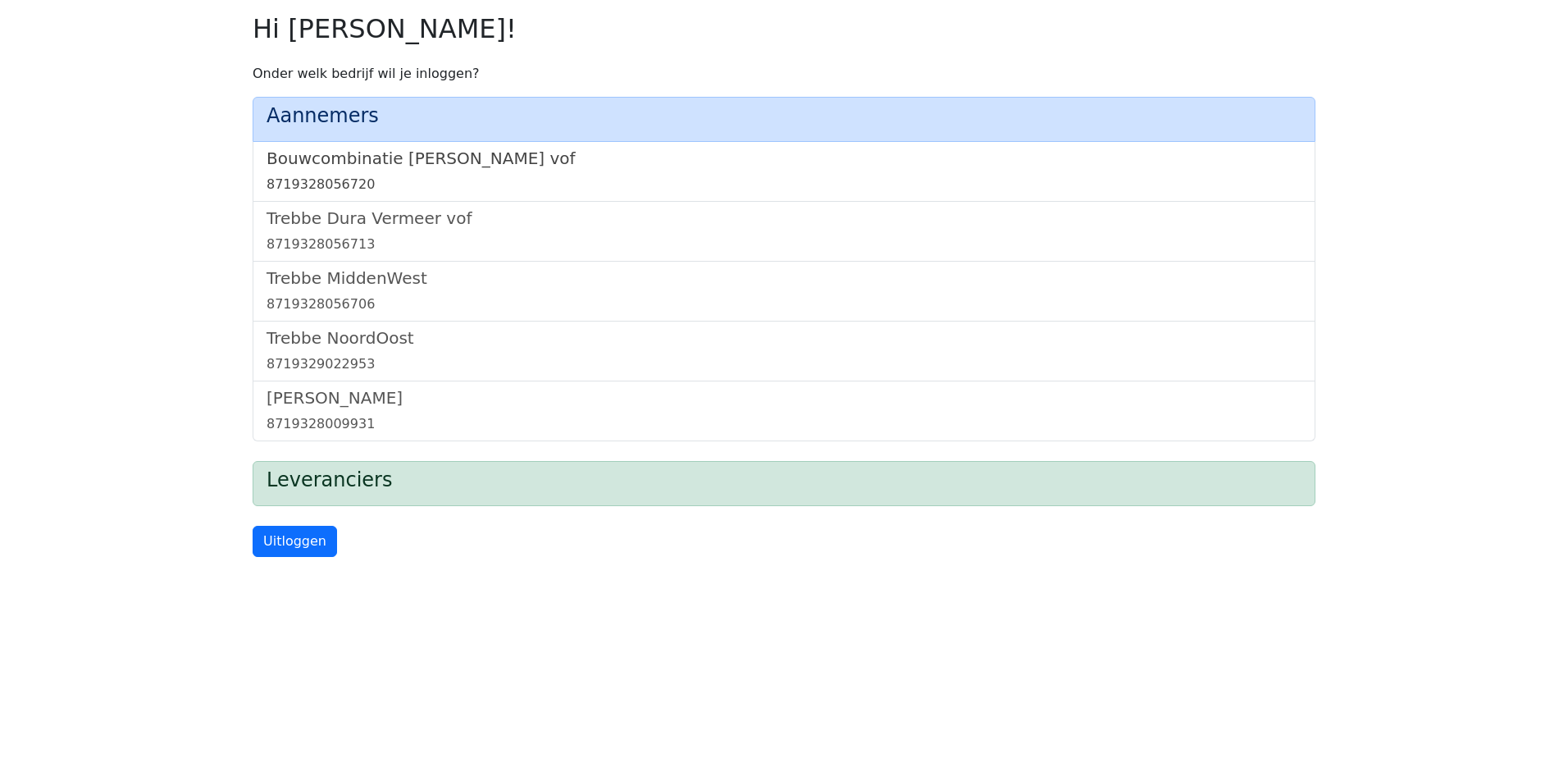
click at [428, 156] on h5 "Bouwcombinatie [PERSON_NAME] vof" at bounding box center [784, 159] width 1035 height 20
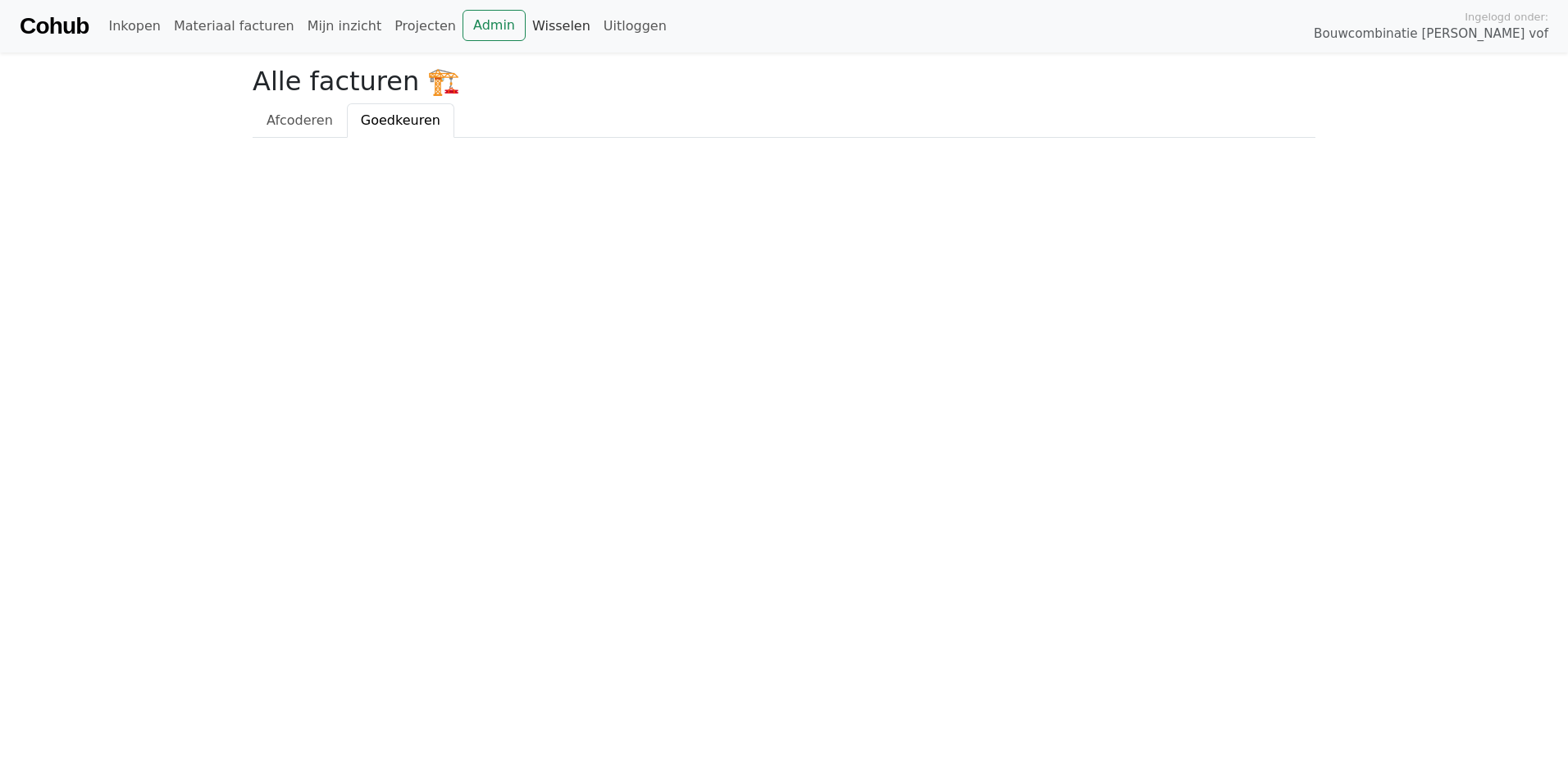
click at [531, 15] on link "Wisselen" at bounding box center [561, 26] width 72 height 33
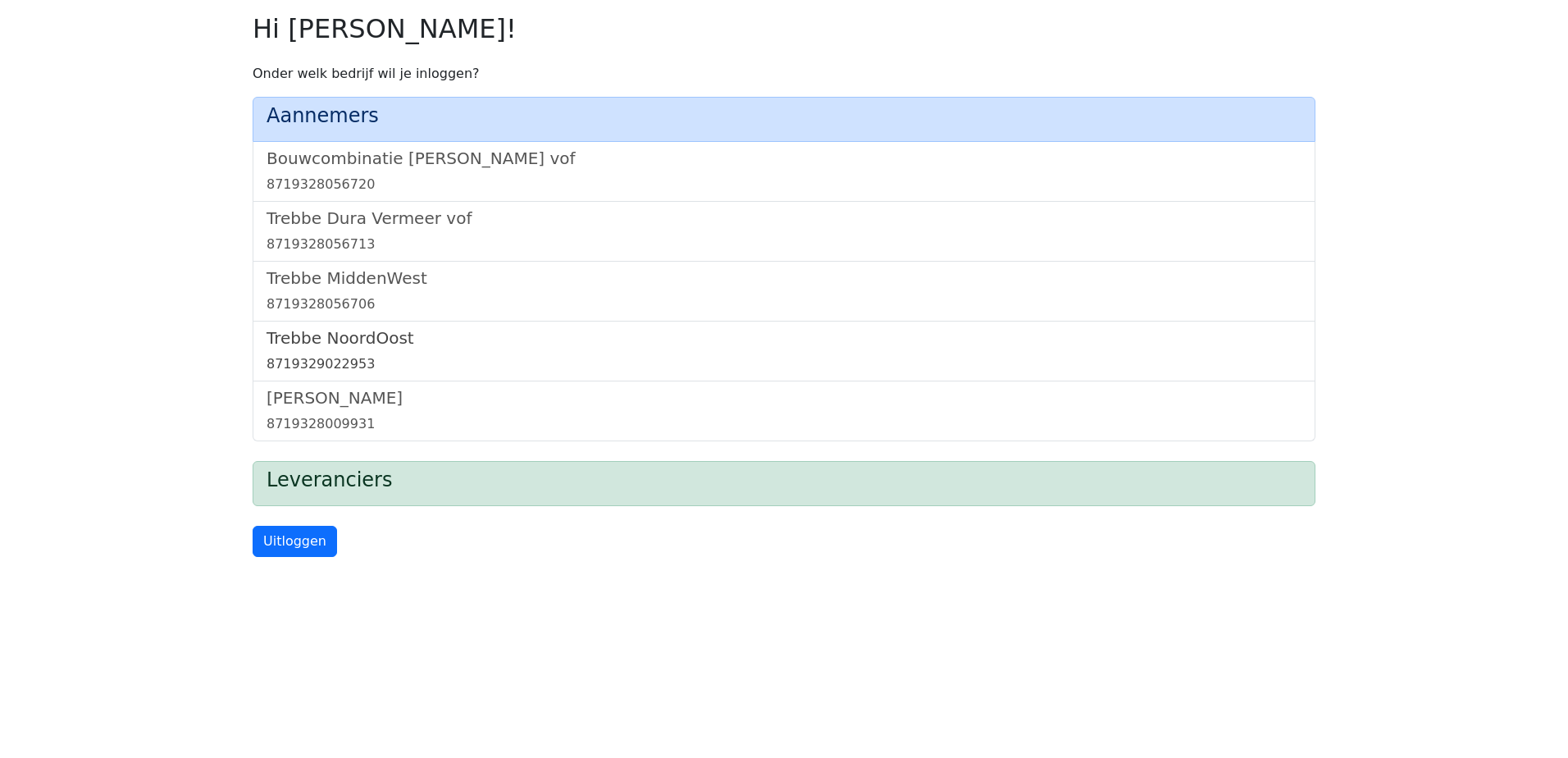
click at [347, 348] on h5 "Trebbe NoordOost" at bounding box center [784, 338] width 1035 height 20
